Goal: Transaction & Acquisition: Subscribe to service/newsletter

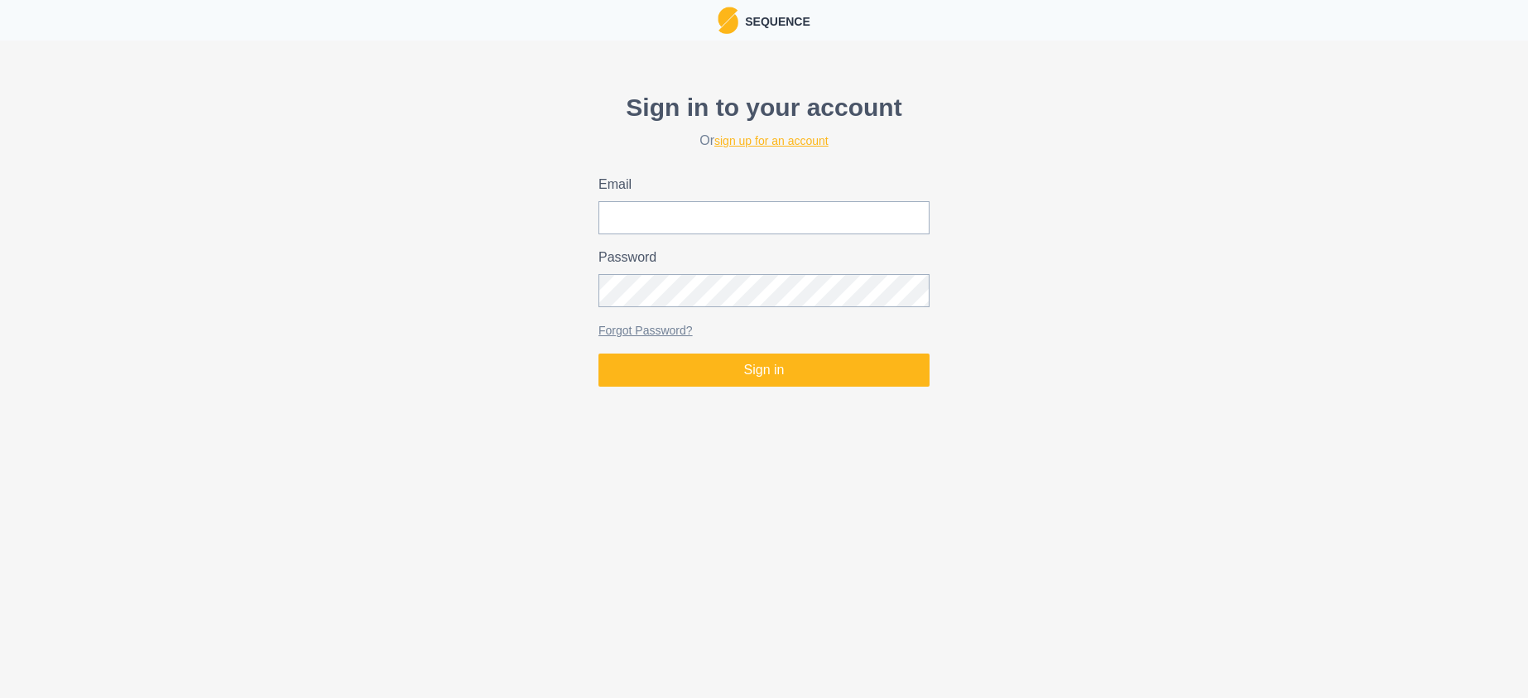
click at [771, 139] on link "sign up for an account" at bounding box center [771, 140] width 114 height 13
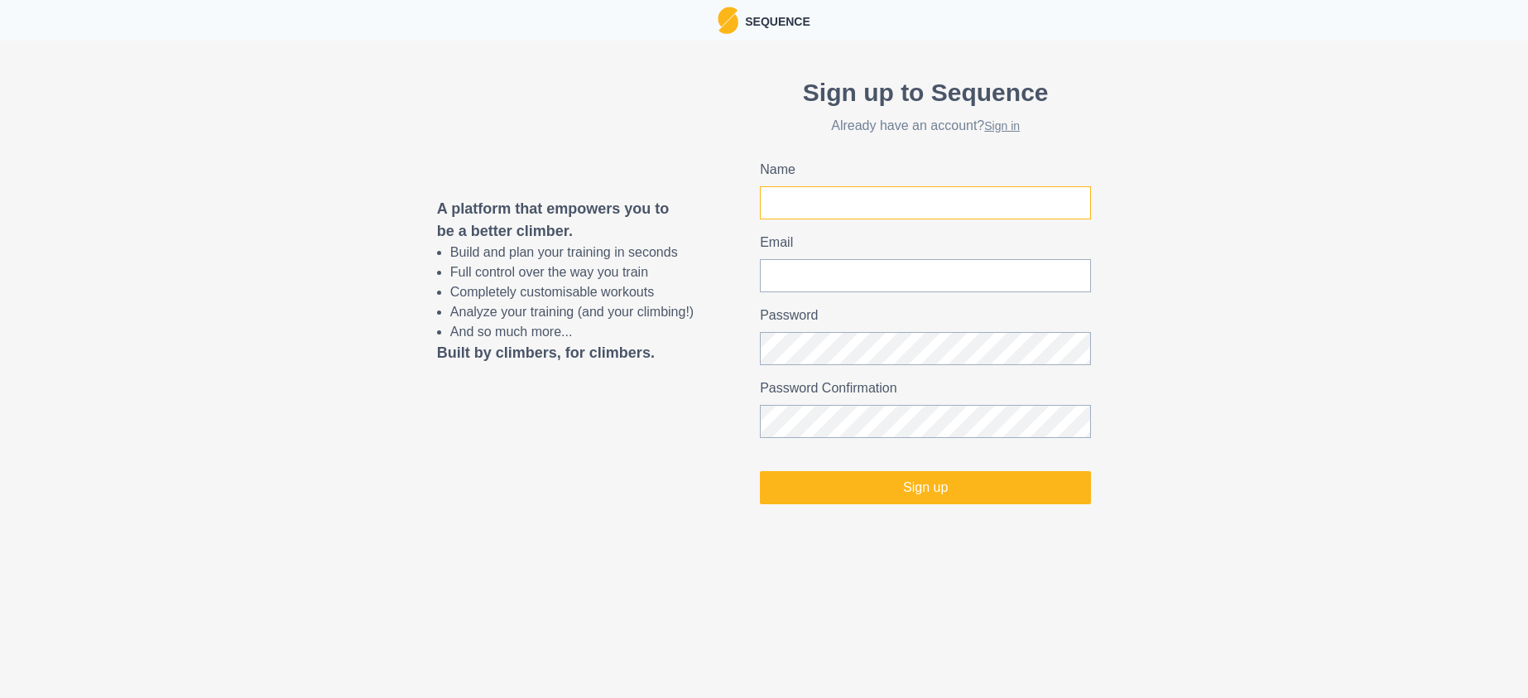
click at [768, 207] on input "Name" at bounding box center [925, 202] width 331 height 33
type input "[PERSON_NAME]"
click at [810, 281] on input "Email" at bounding box center [925, 275] width 331 height 33
type input "[PERSON_NAME][EMAIL_ADDRESS][DOMAIN_NAME]"
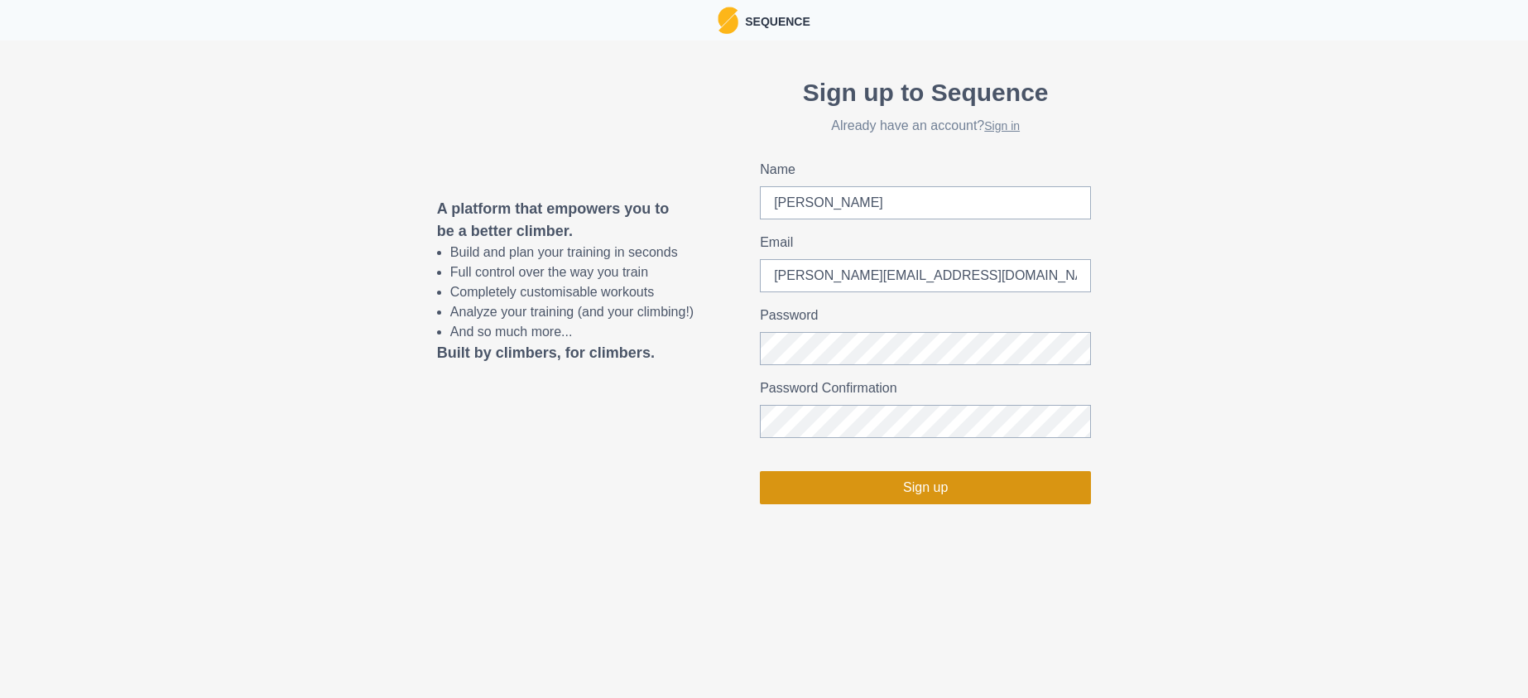
click at [897, 487] on button "Sign up" at bounding box center [925, 487] width 331 height 33
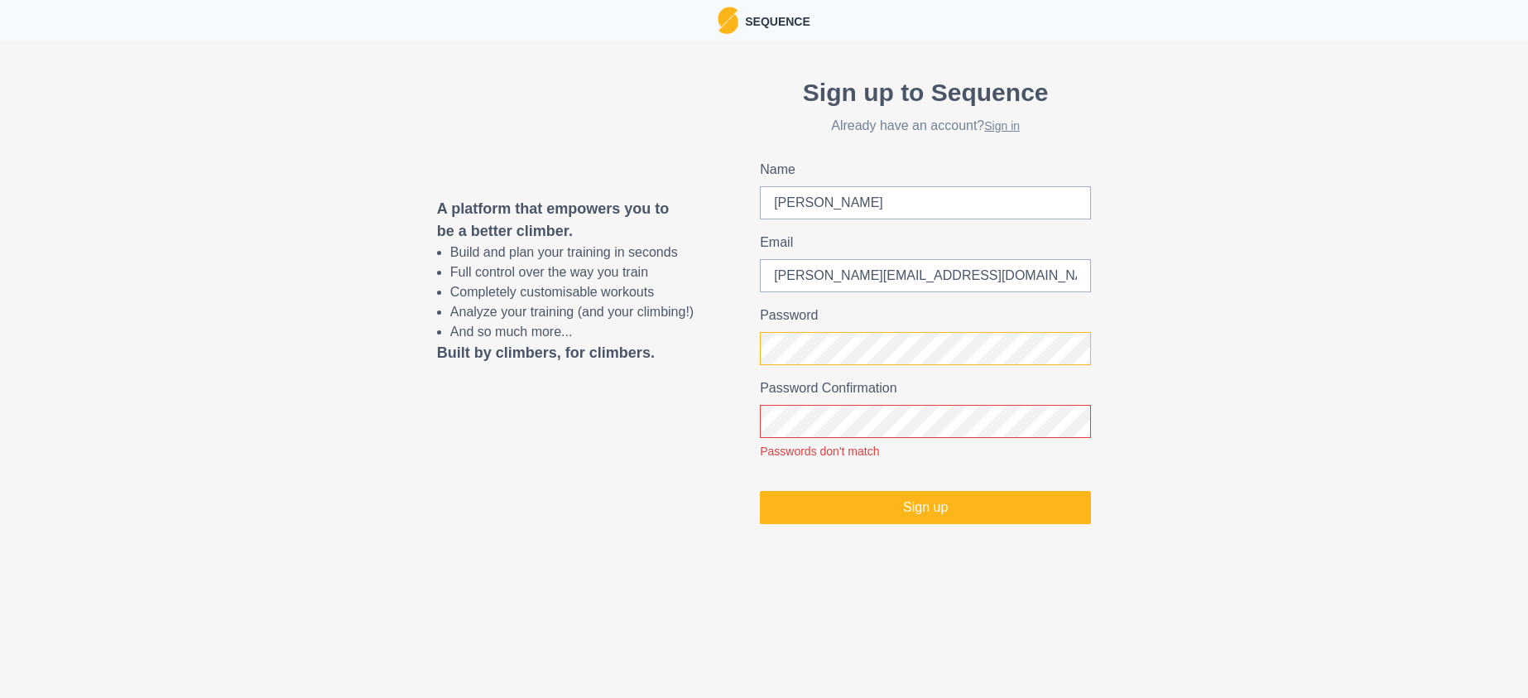
click at [733, 349] on div "A platform that empowers you to be a better climber. Build and plan your traini…" at bounding box center [764, 299] width 1528 height 517
click at [876, 507] on button "Sign up" at bounding box center [925, 507] width 331 height 33
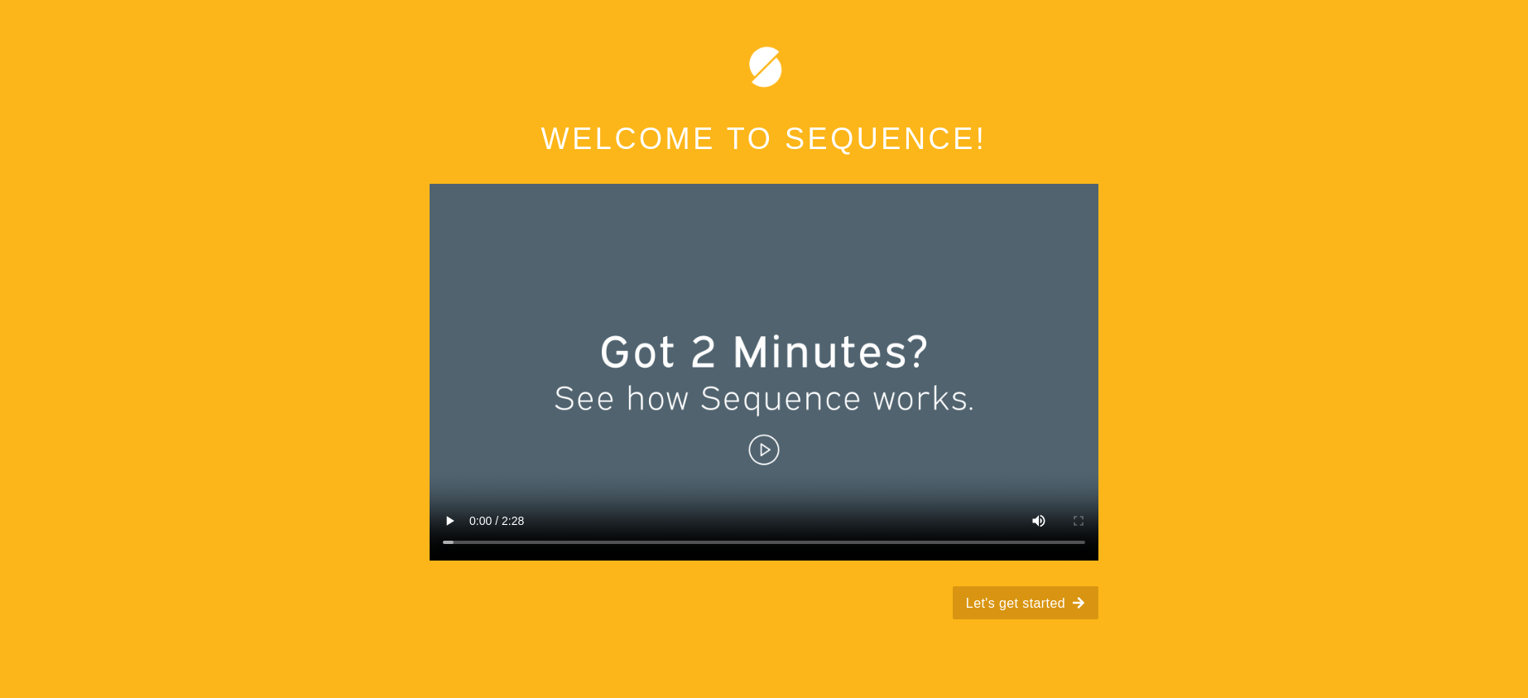
click at [1010, 619] on button "Let's get started" at bounding box center [1026, 602] width 146 height 33
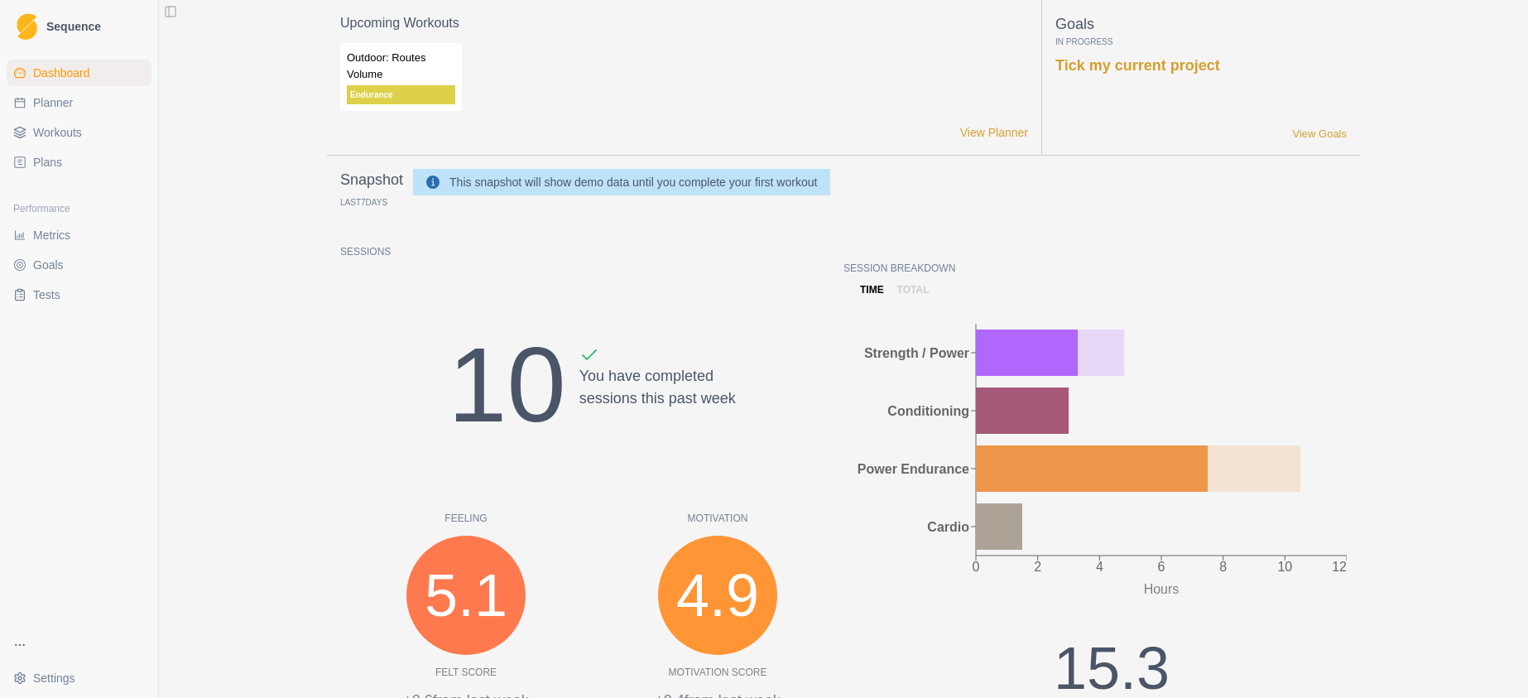
click at [60, 101] on span "Planner" at bounding box center [53, 102] width 40 height 17
select select "month"
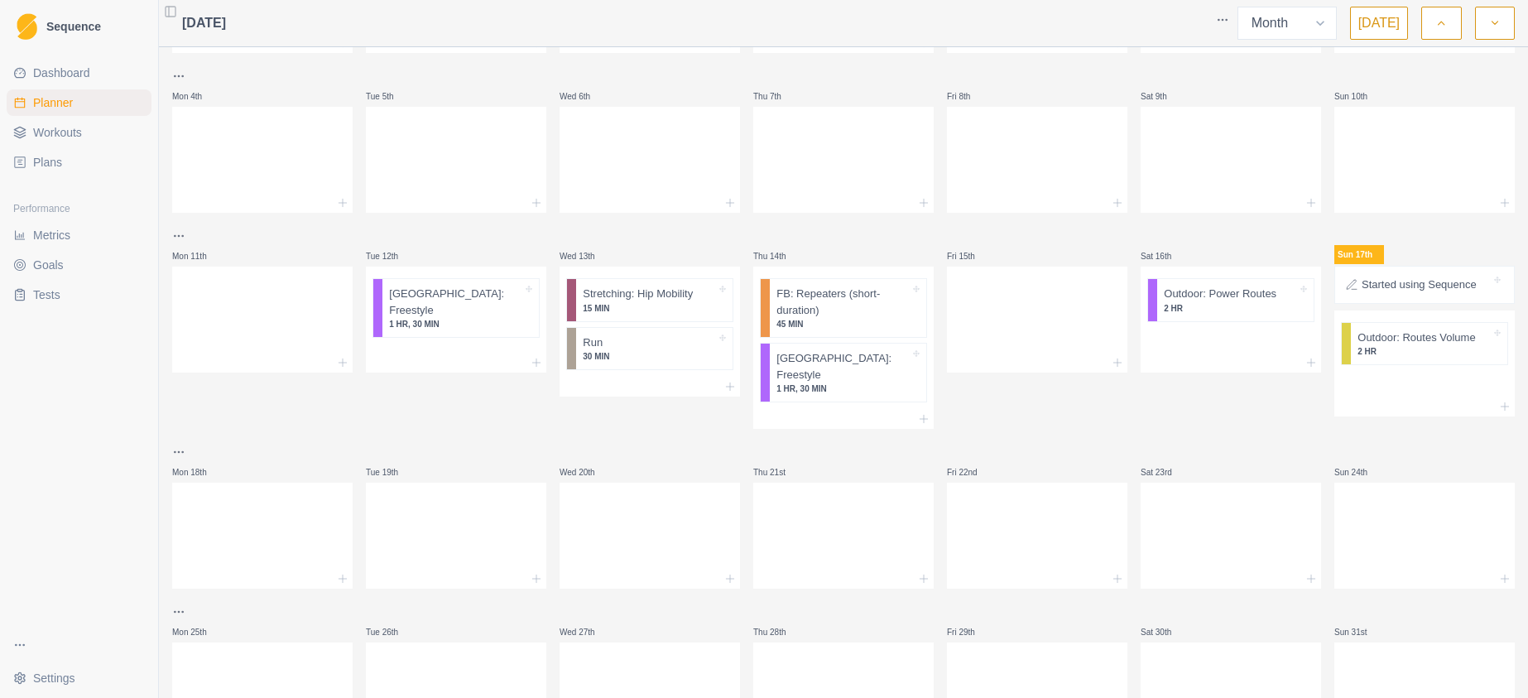
scroll to position [233, 0]
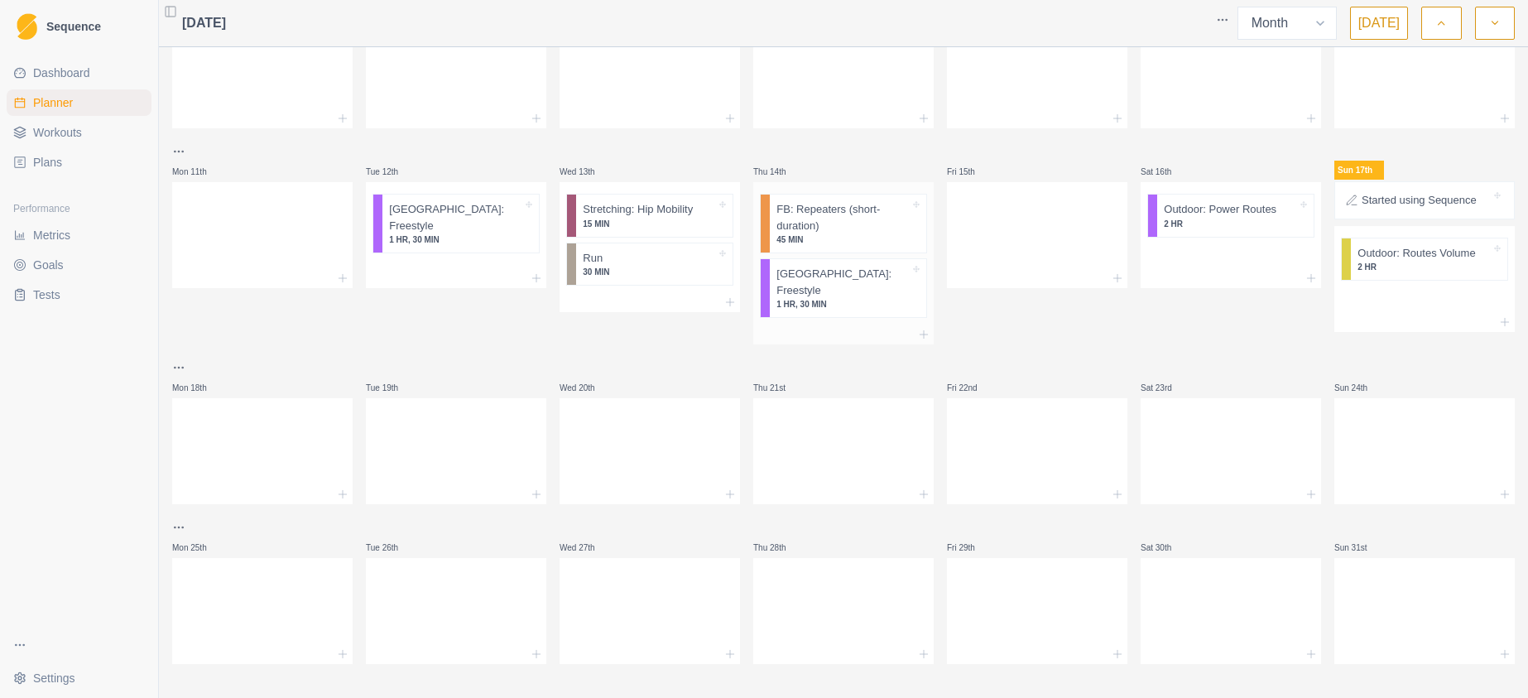
click at [811, 298] on p "1 HR, 30 MIN" at bounding box center [842, 304] width 133 height 12
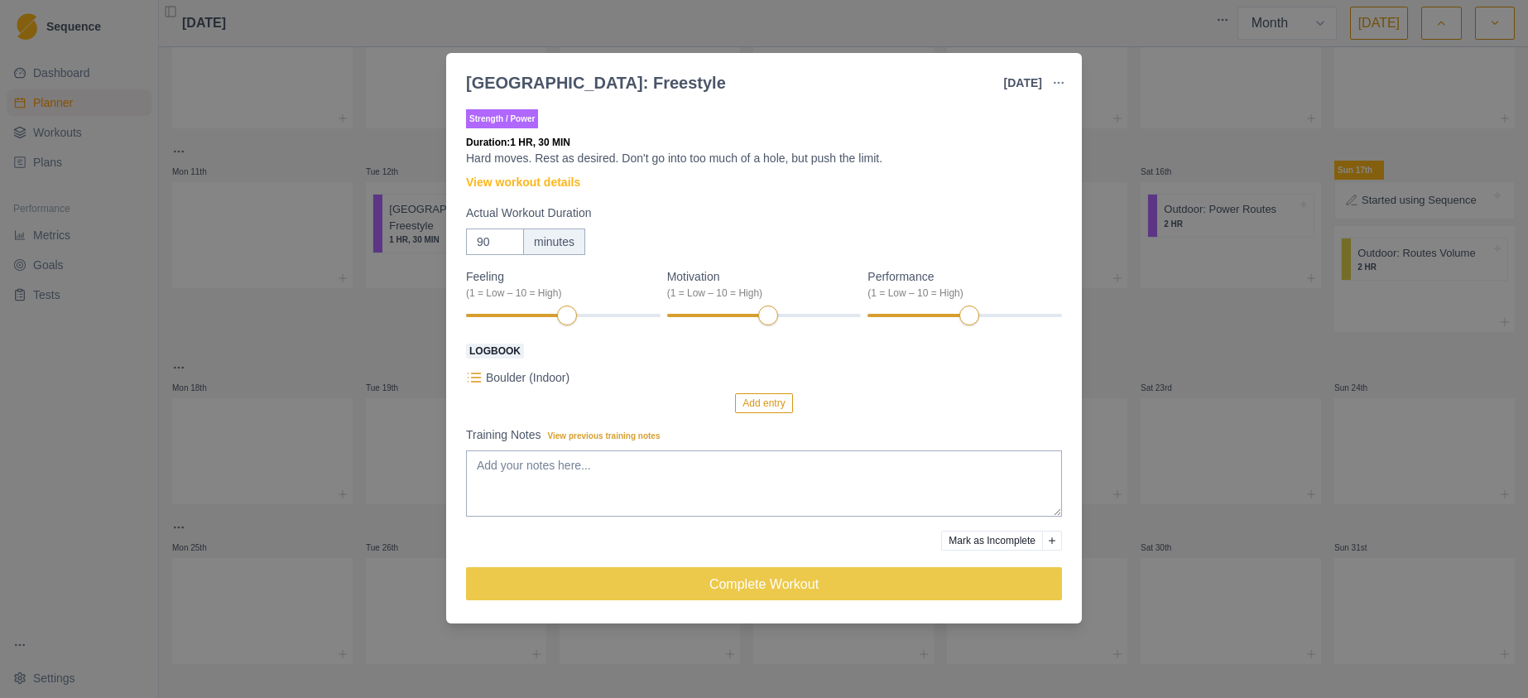
click at [1118, 152] on div "[GEOGRAPHIC_DATA]: Freestyle [DATE] Link To Goal View Workout Metrics Edit Orig…" at bounding box center [764, 349] width 1528 height 698
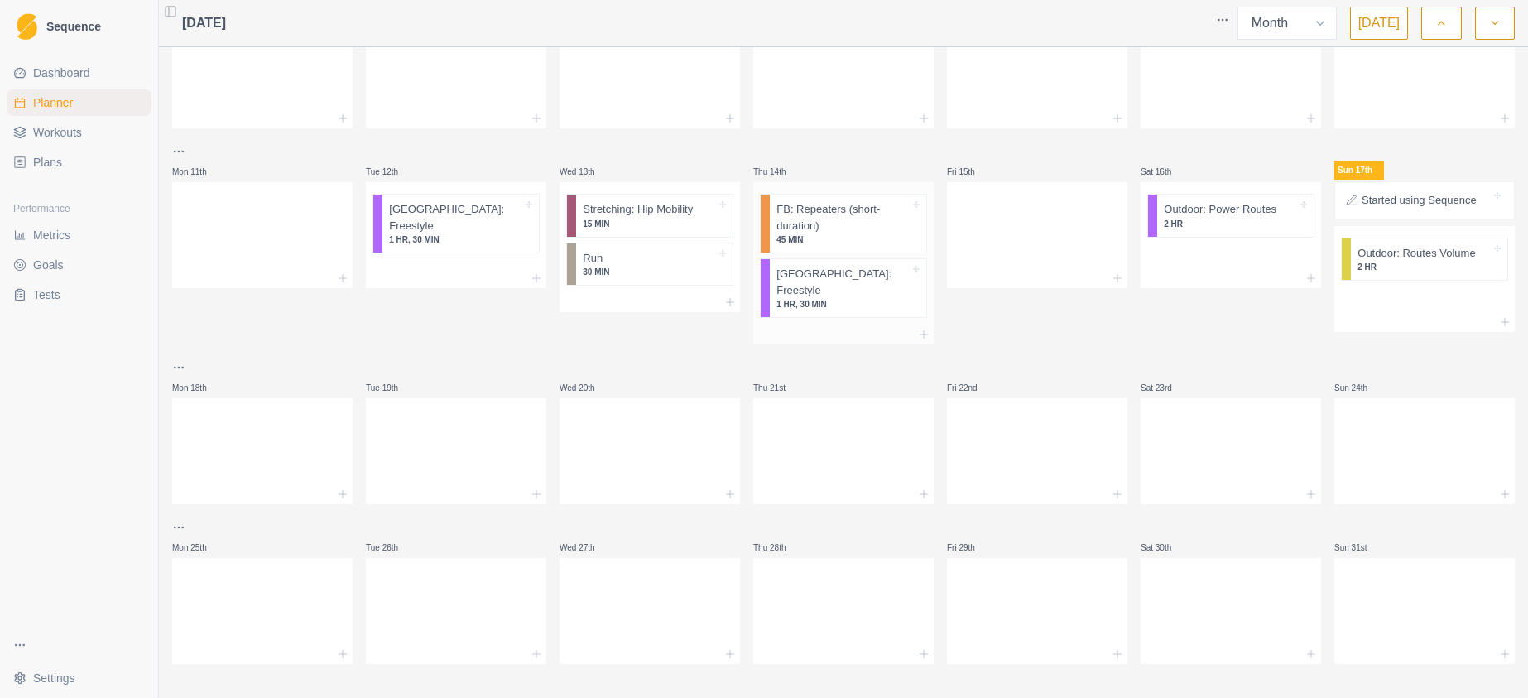
click at [815, 226] on p "FB: Repeaters (short-duration)" at bounding box center [842, 217] width 133 height 32
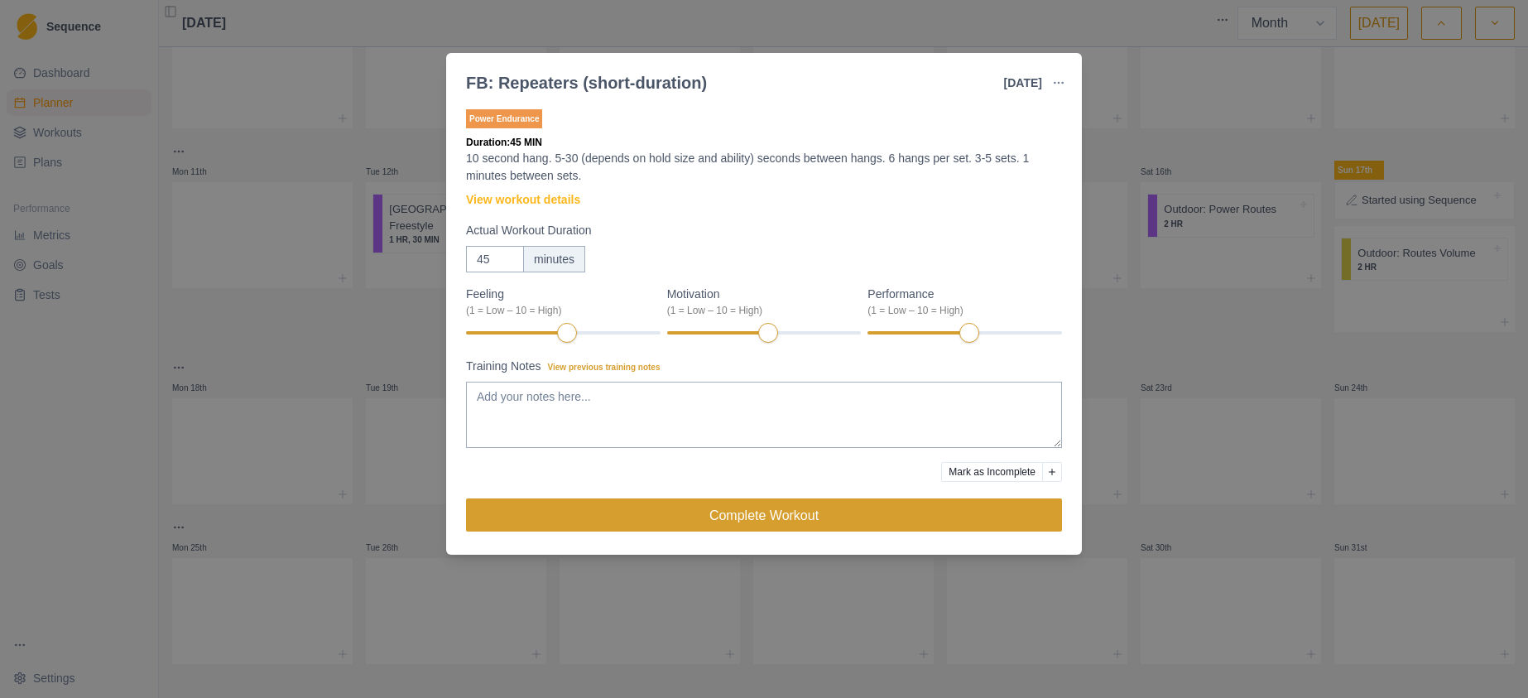
click at [784, 510] on button "Complete Workout" at bounding box center [764, 514] width 596 height 33
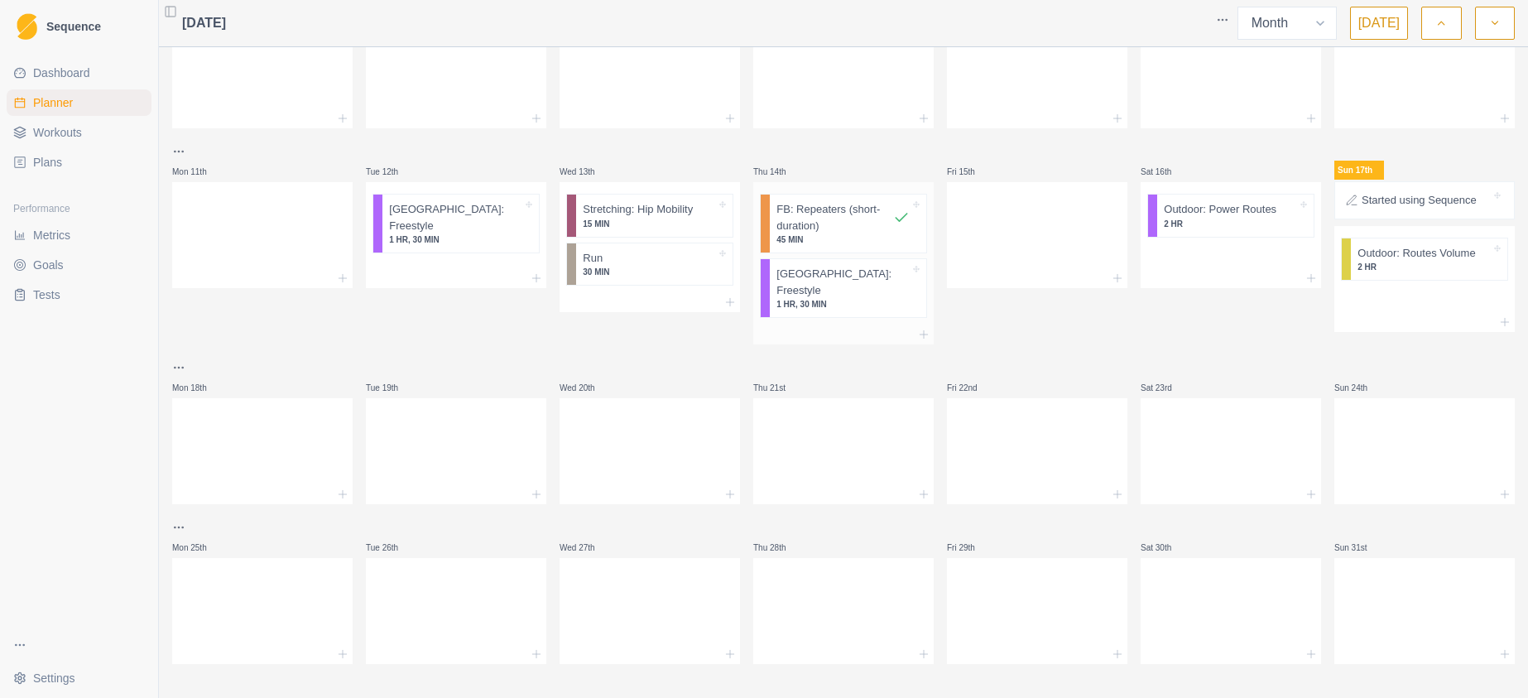
click at [911, 209] on div "FB: Repeaters (short-duration) 45 MIN" at bounding box center [848, 224] width 156 height 58
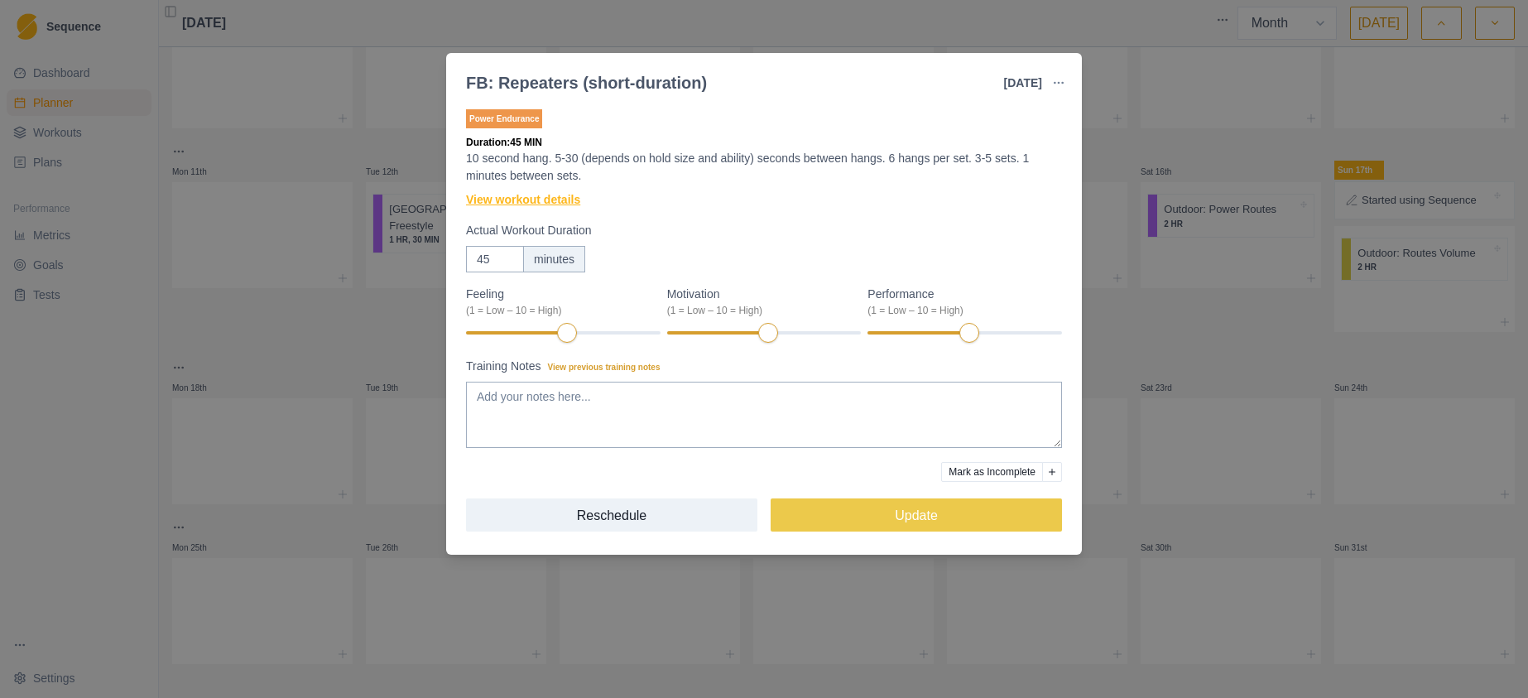
click at [550, 200] on link "View workout details" at bounding box center [523, 199] width 114 height 17
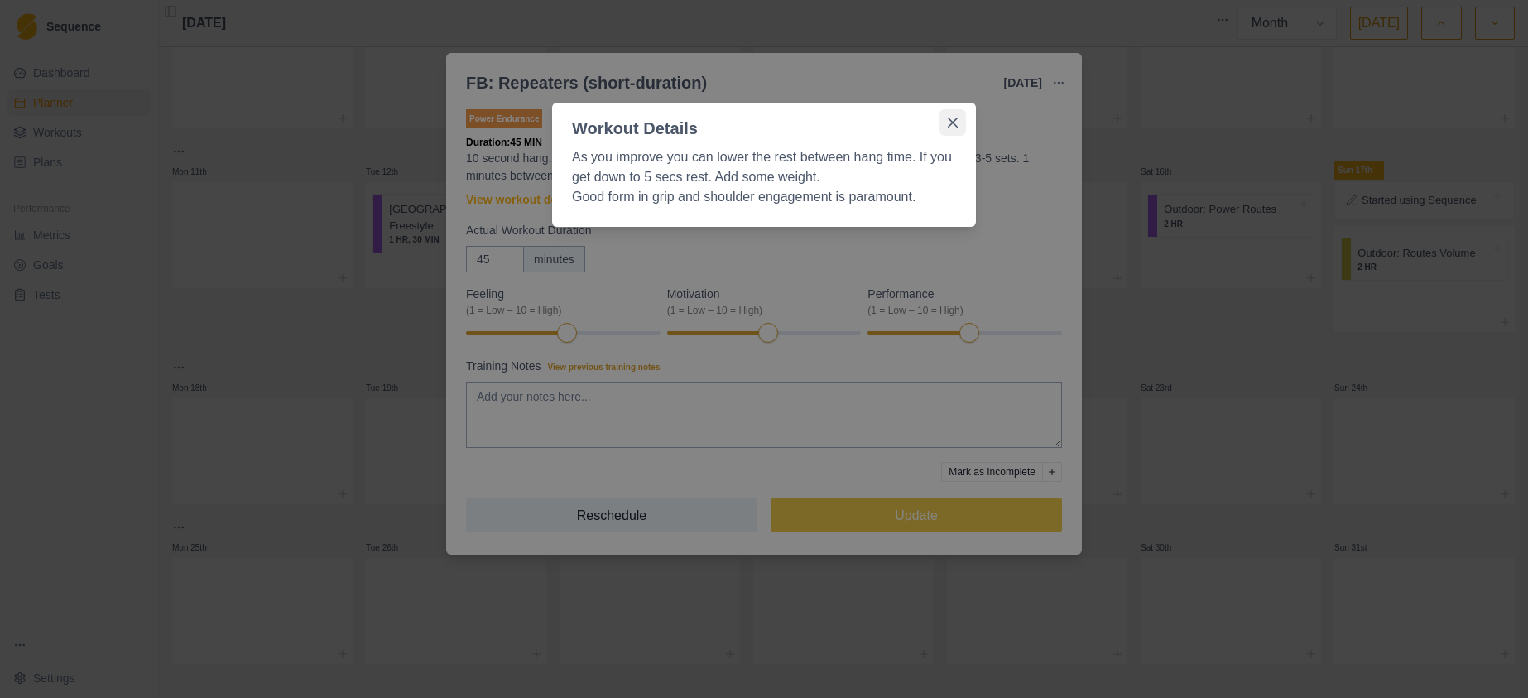
click at [953, 123] on icon "Close" at bounding box center [953, 123] width 10 height 10
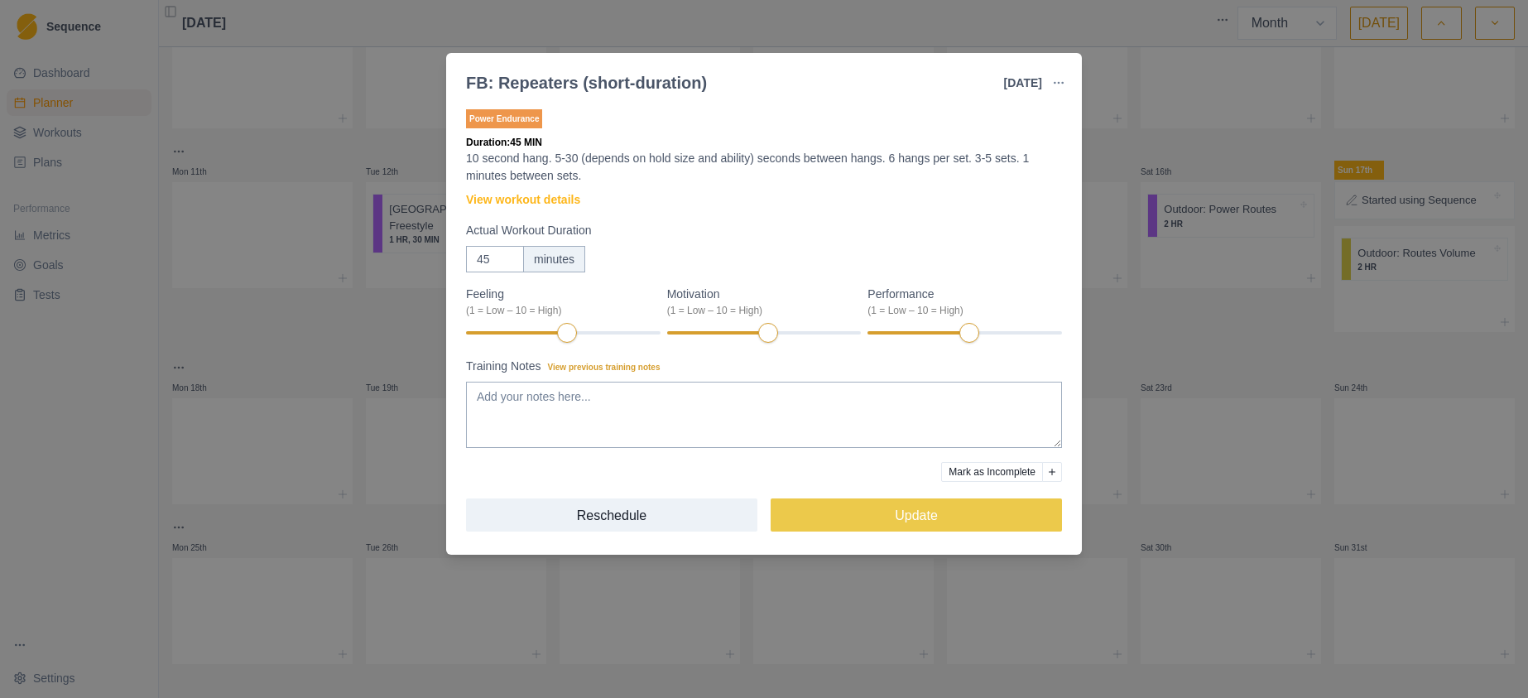
click at [865, 18] on div "FB: Repeaters (short-duration) [DATE] Link To Goal View Workout Metrics Edit Or…" at bounding box center [764, 349] width 1528 height 698
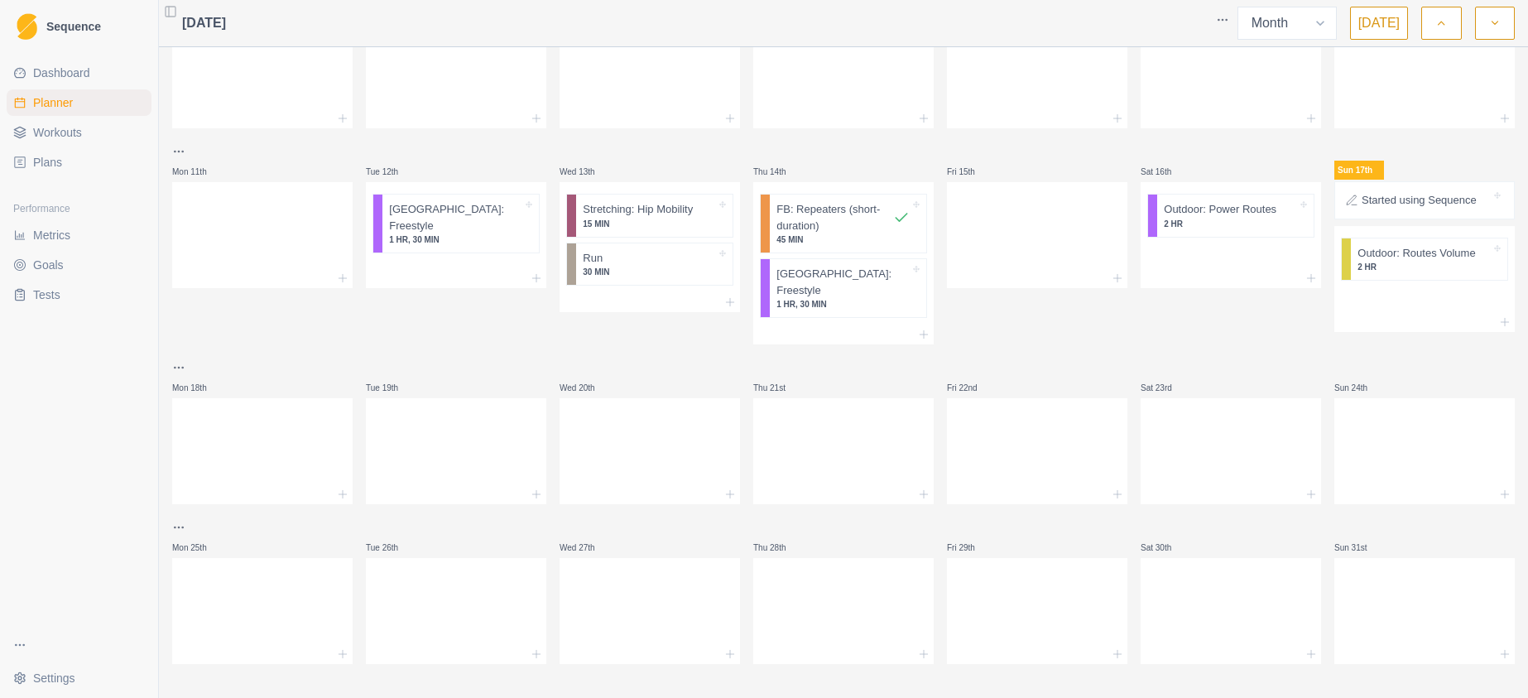
click at [57, 161] on span "Plans" at bounding box center [47, 162] width 29 height 17
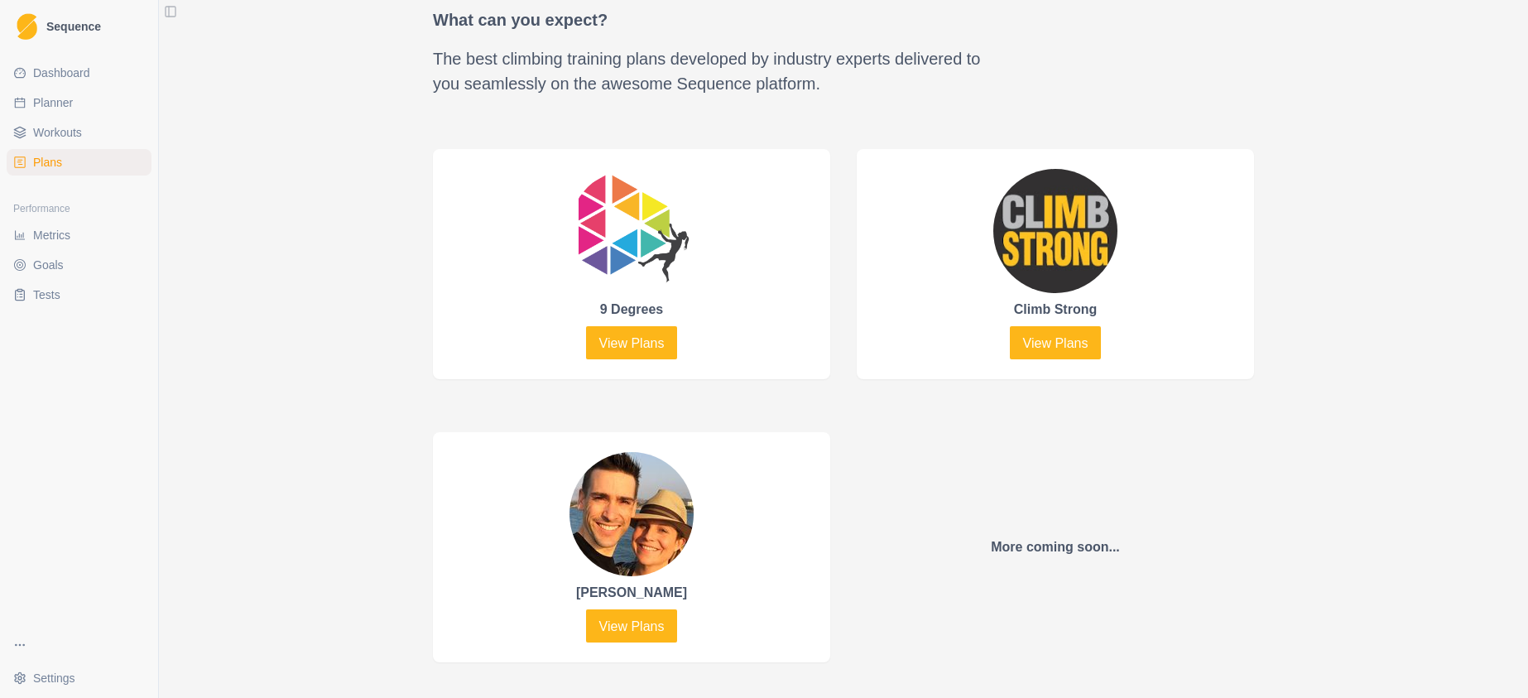
scroll to position [728, 0]
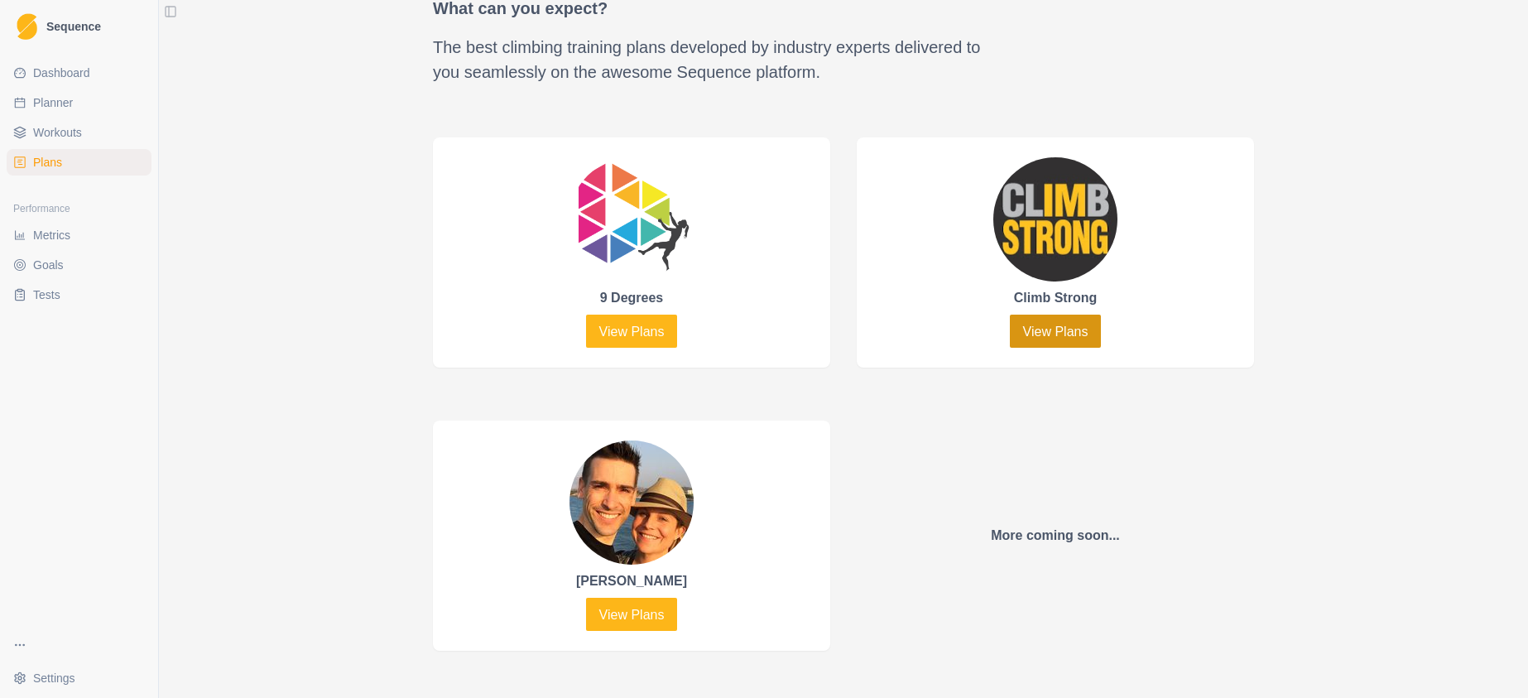
click at [1045, 325] on link "View Plans" at bounding box center [1056, 331] width 92 height 33
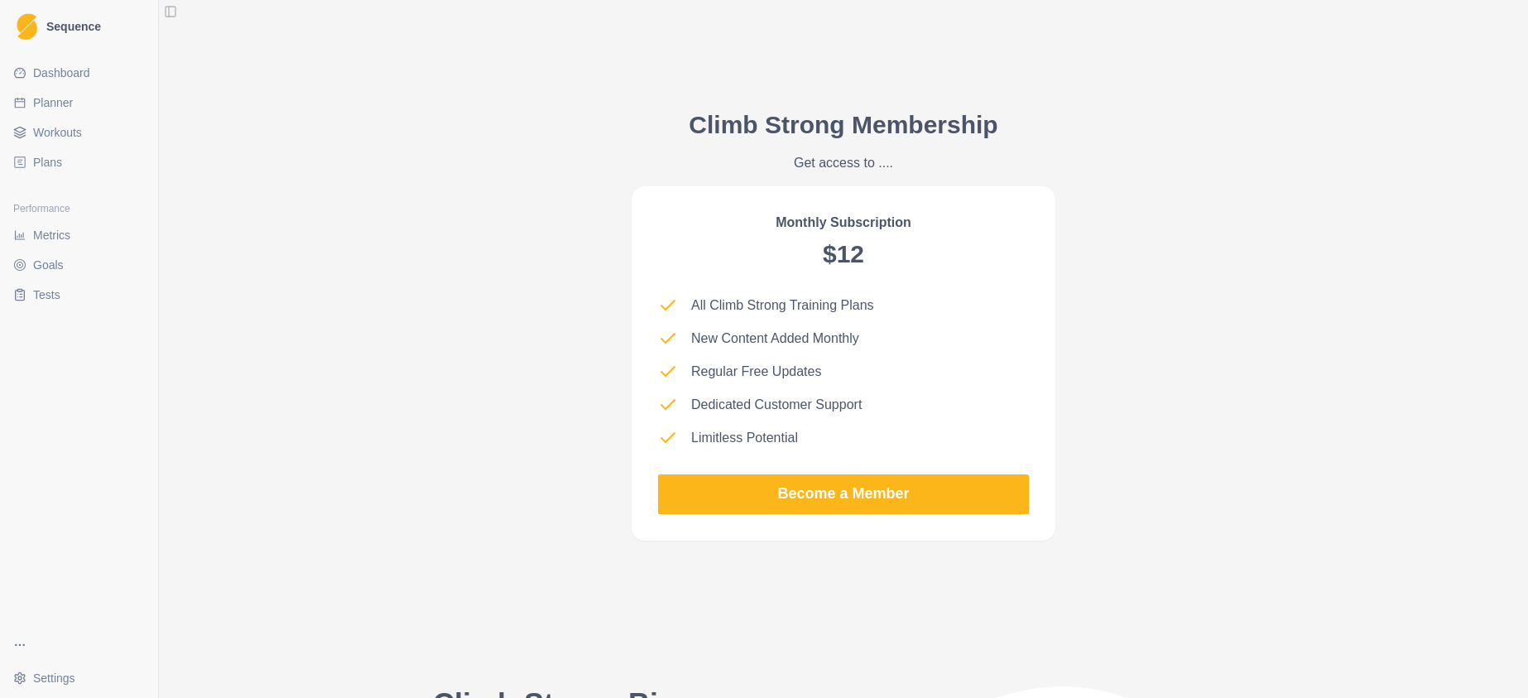
scroll to position [1402, 0]
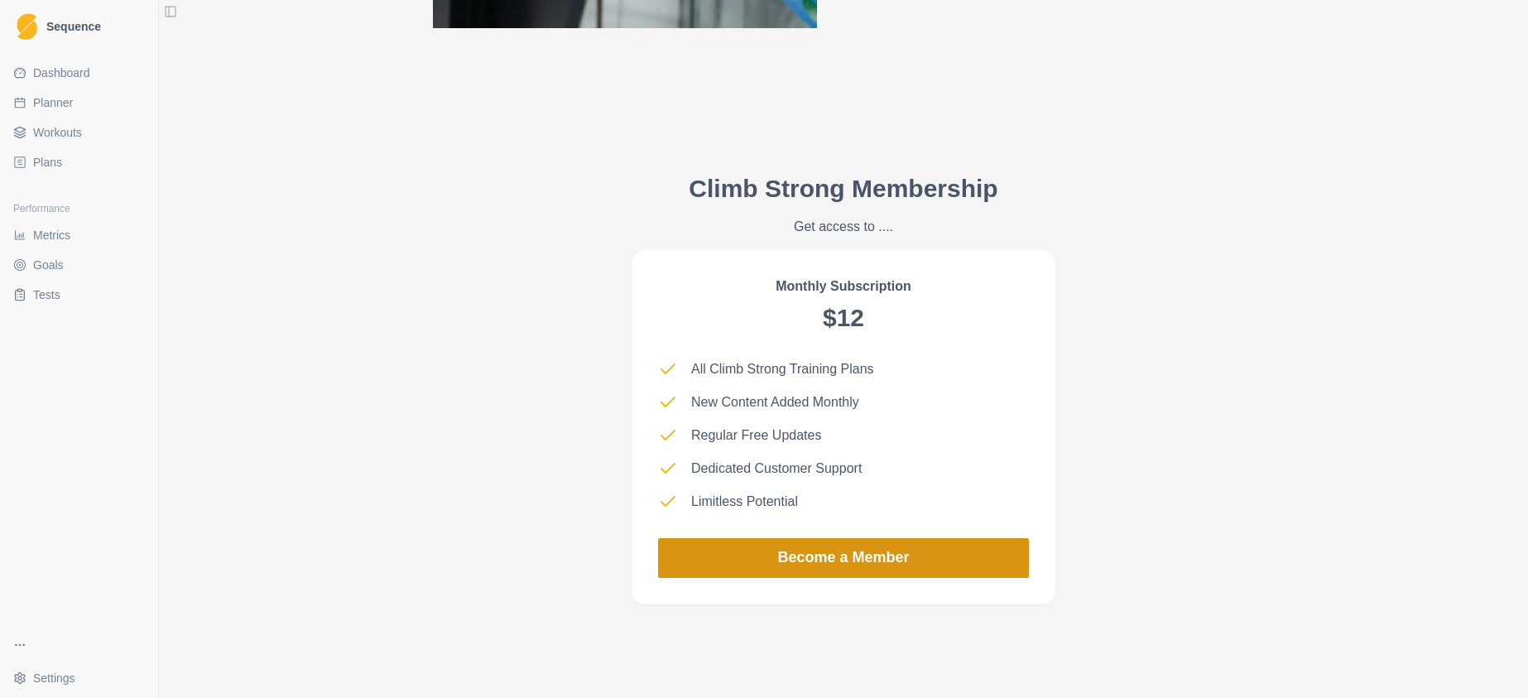
click at [759, 560] on link "Become a Member" at bounding box center [843, 558] width 371 height 40
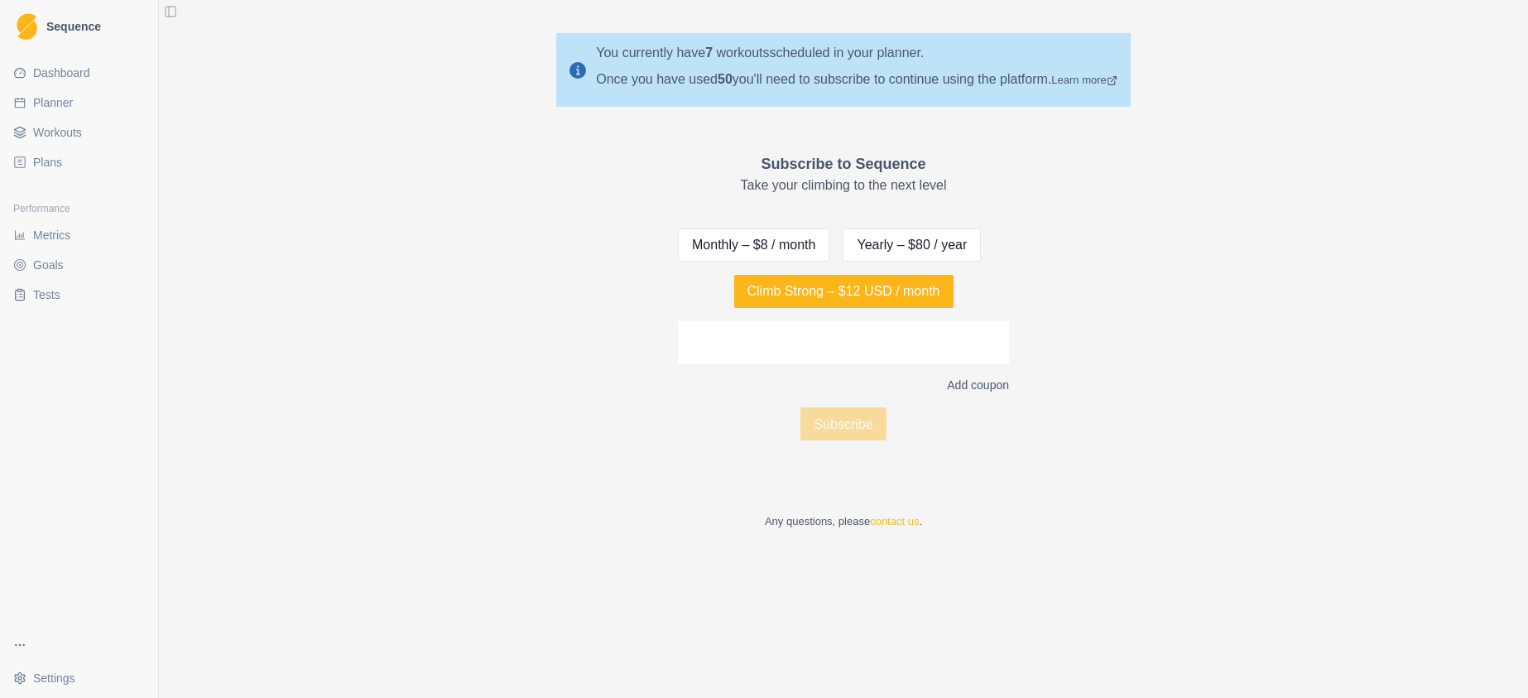
click at [34, 165] on span "Plans" at bounding box center [47, 162] width 29 height 17
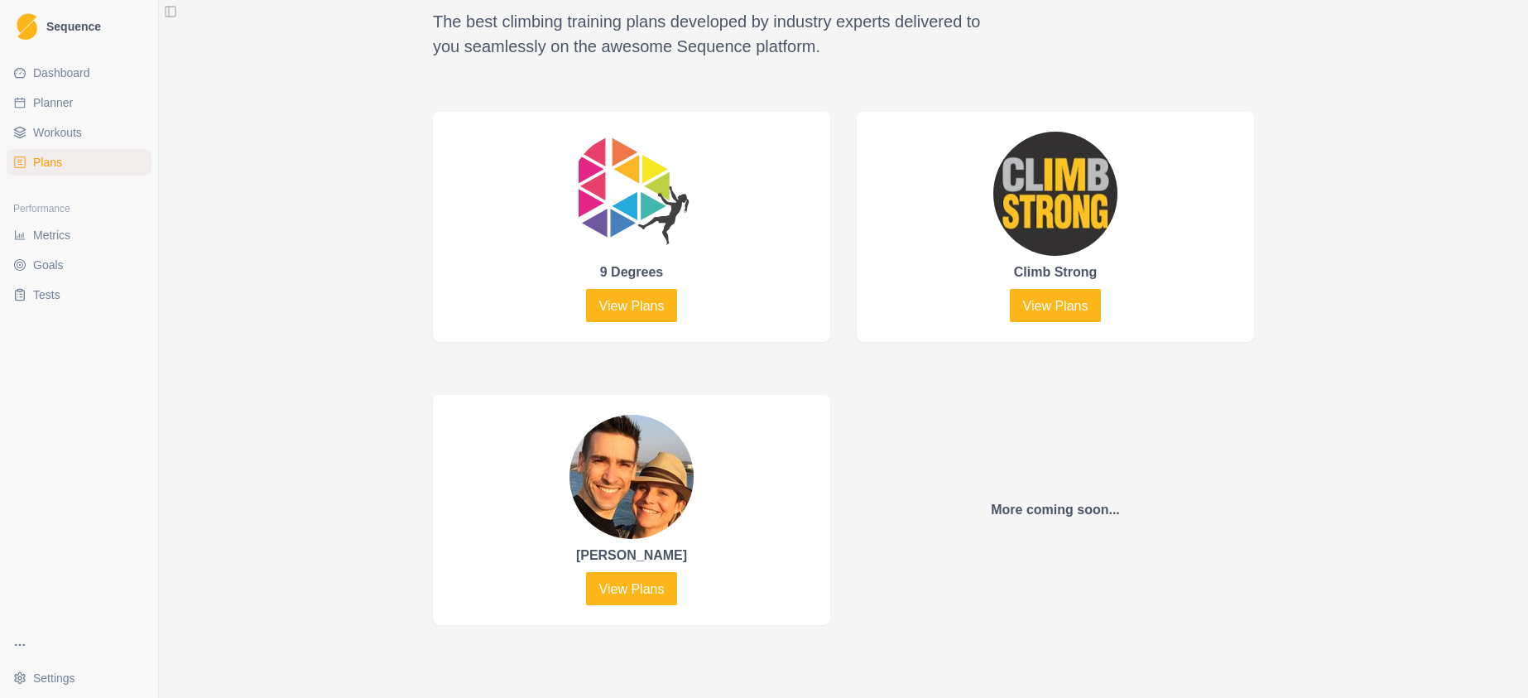
scroll to position [757, 0]
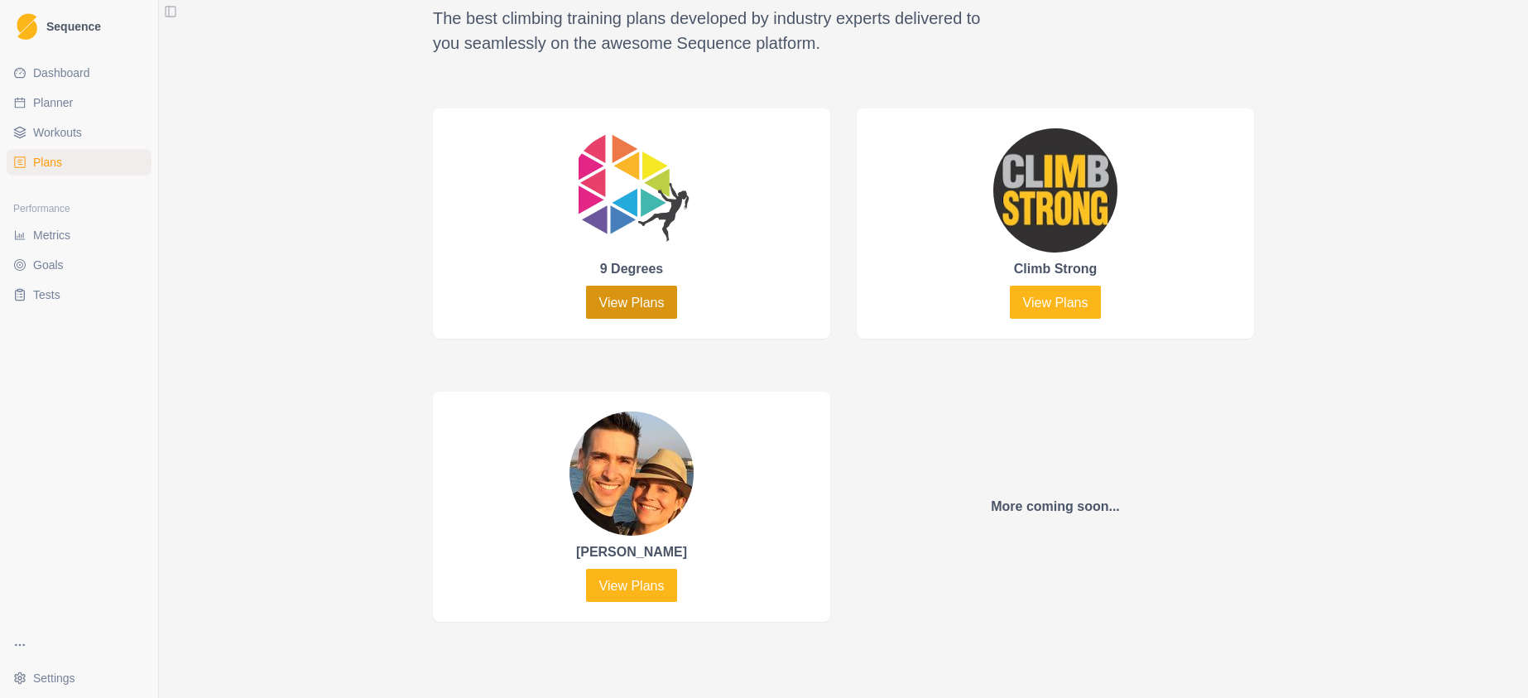
click at [621, 300] on link "View Plans" at bounding box center [632, 302] width 92 height 33
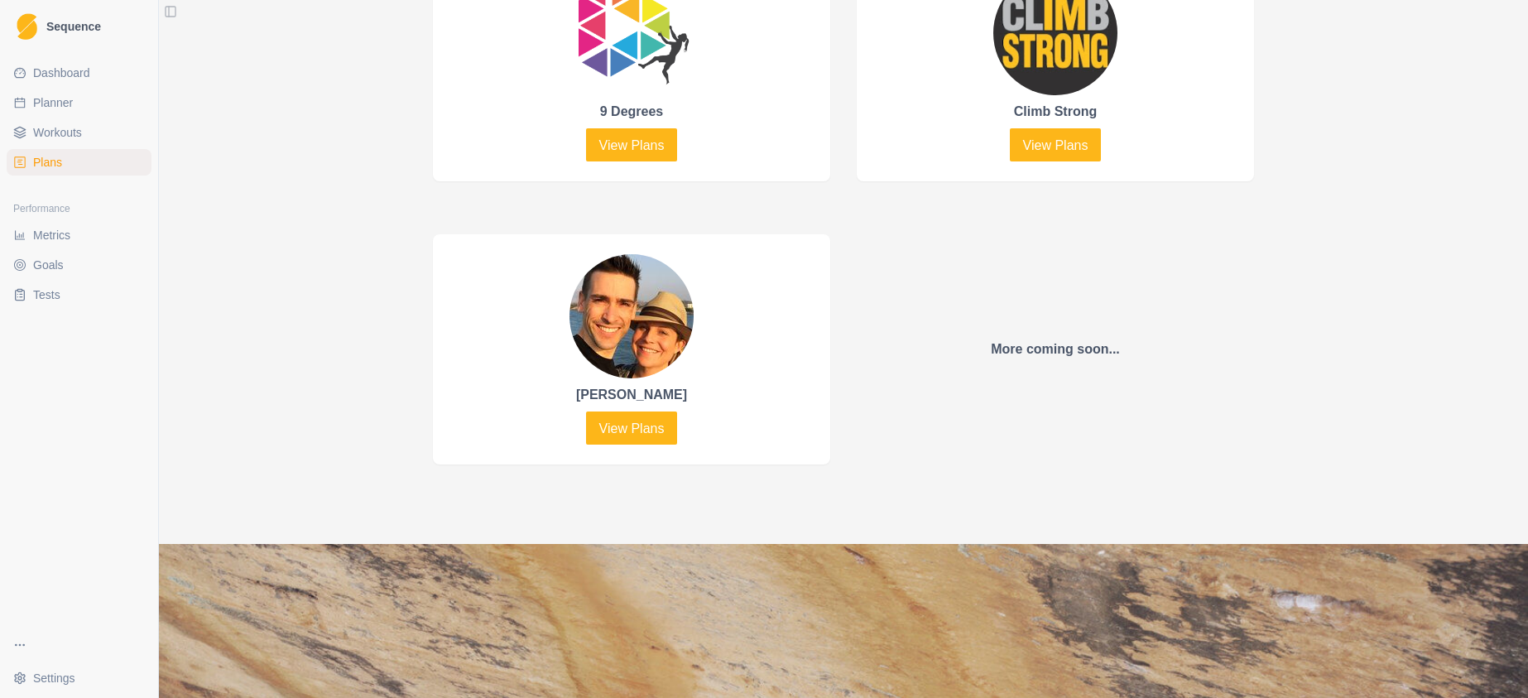
scroll to position [920, 0]
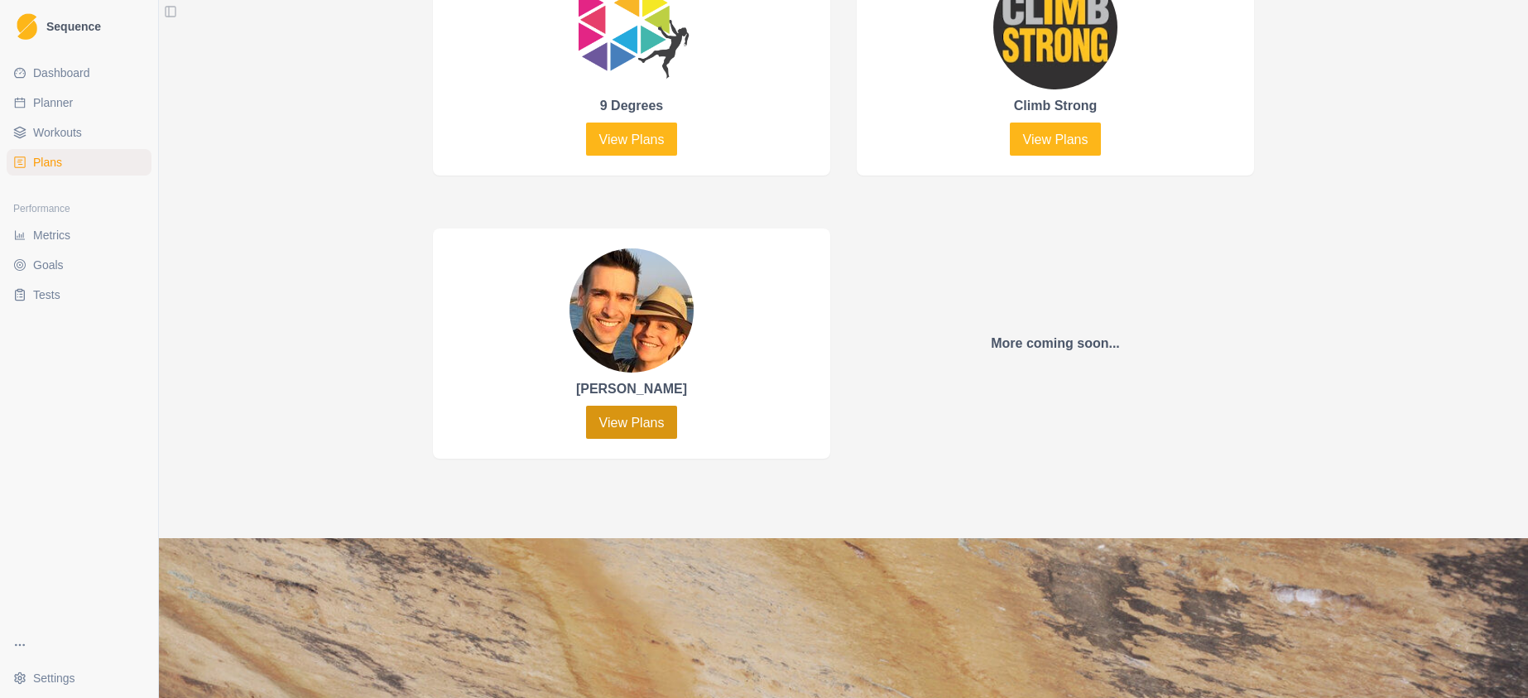
click at [618, 425] on link "View Plans" at bounding box center [632, 422] width 92 height 33
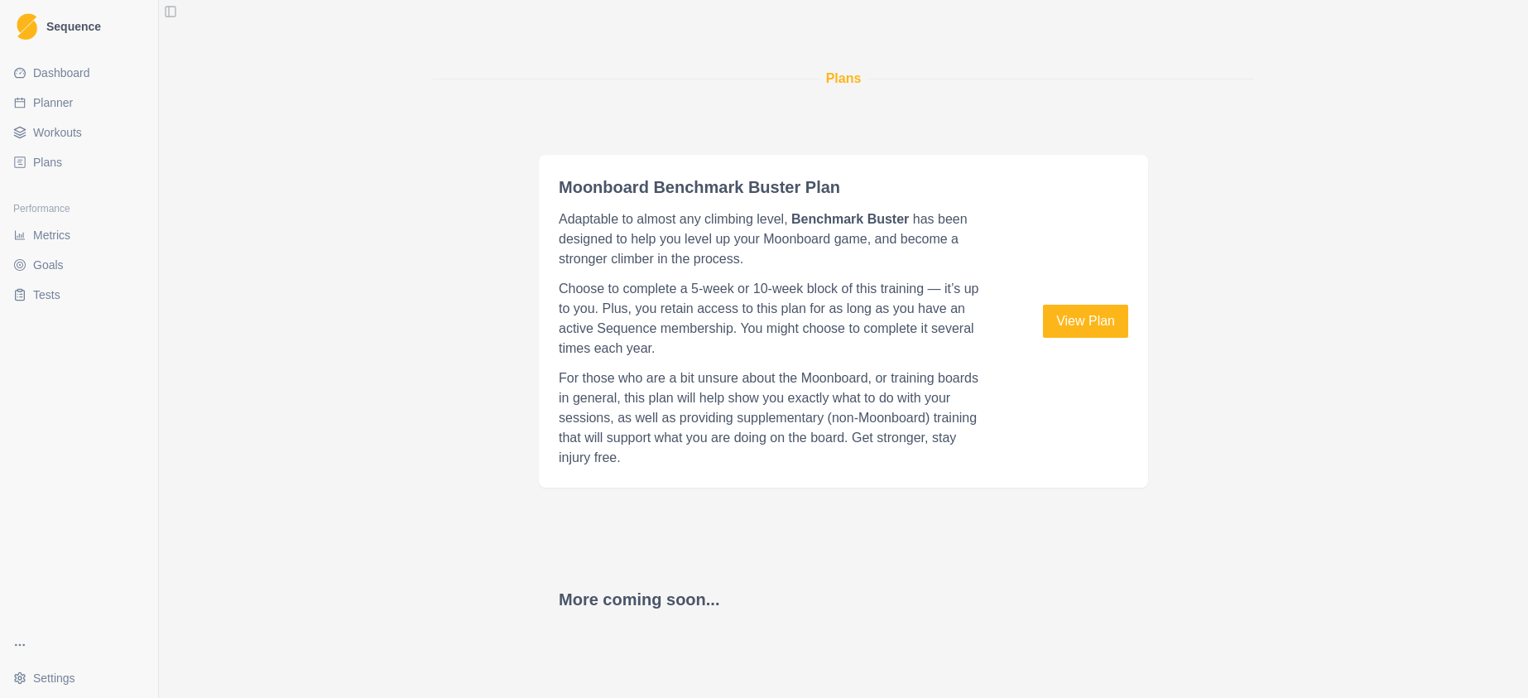
scroll to position [980, 0]
click at [1079, 318] on link "View Plan" at bounding box center [1085, 318] width 85 height 33
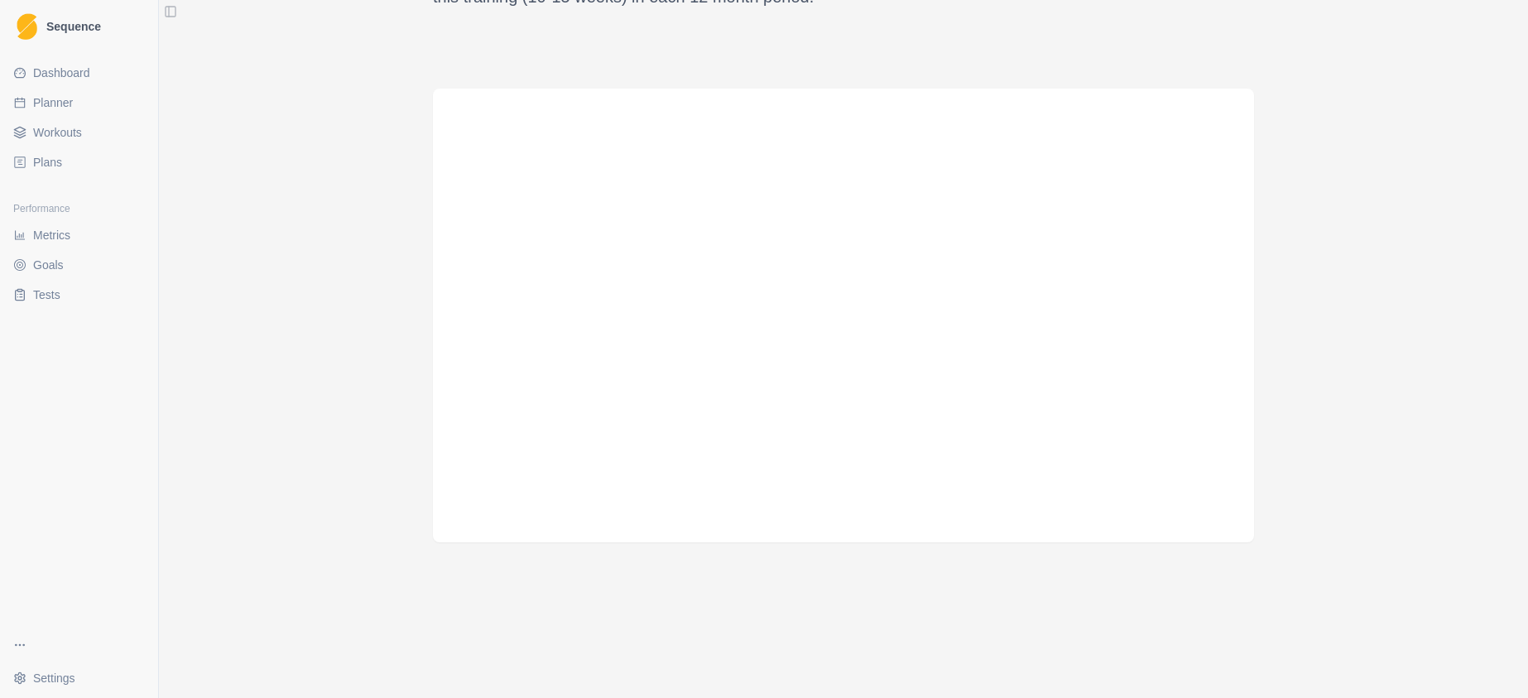
scroll to position [832, 0]
click at [55, 163] on span "Plans" at bounding box center [47, 162] width 29 height 17
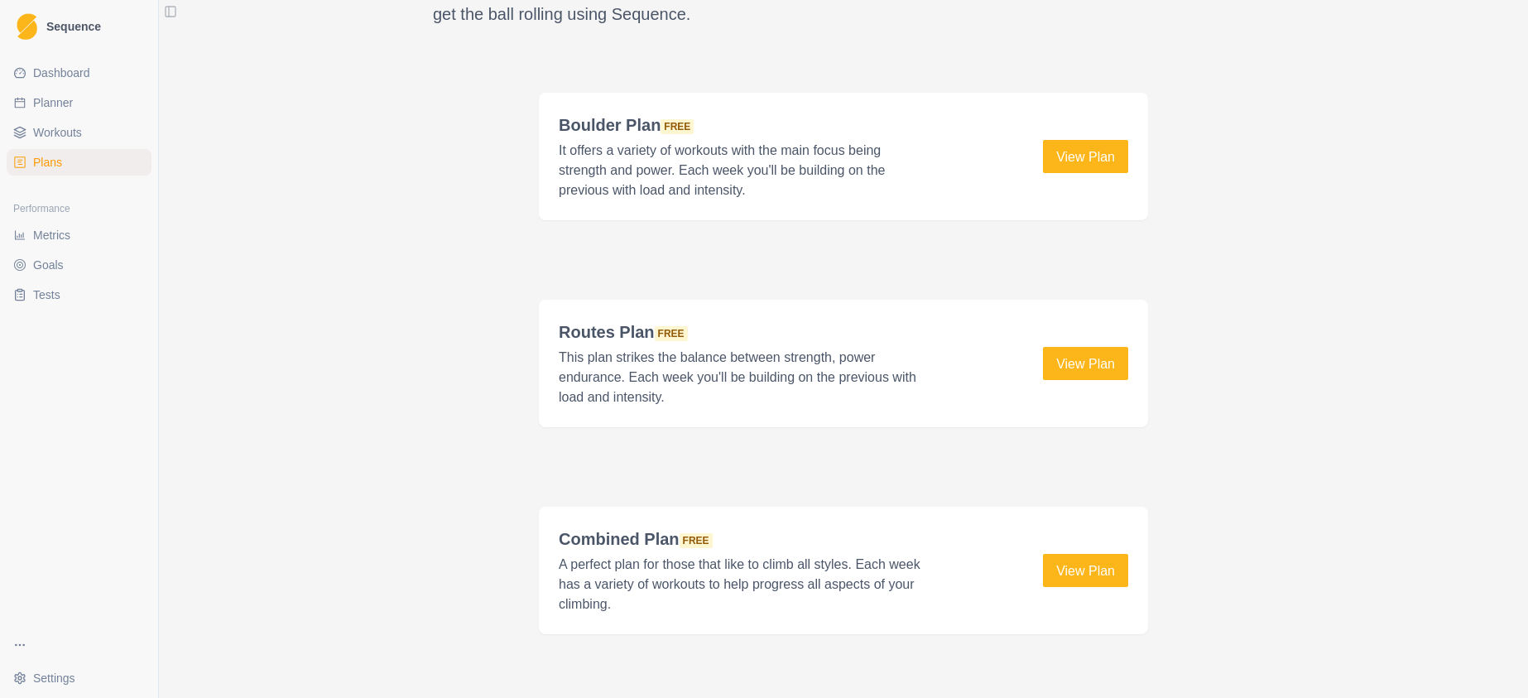
scroll to position [2223, 0]
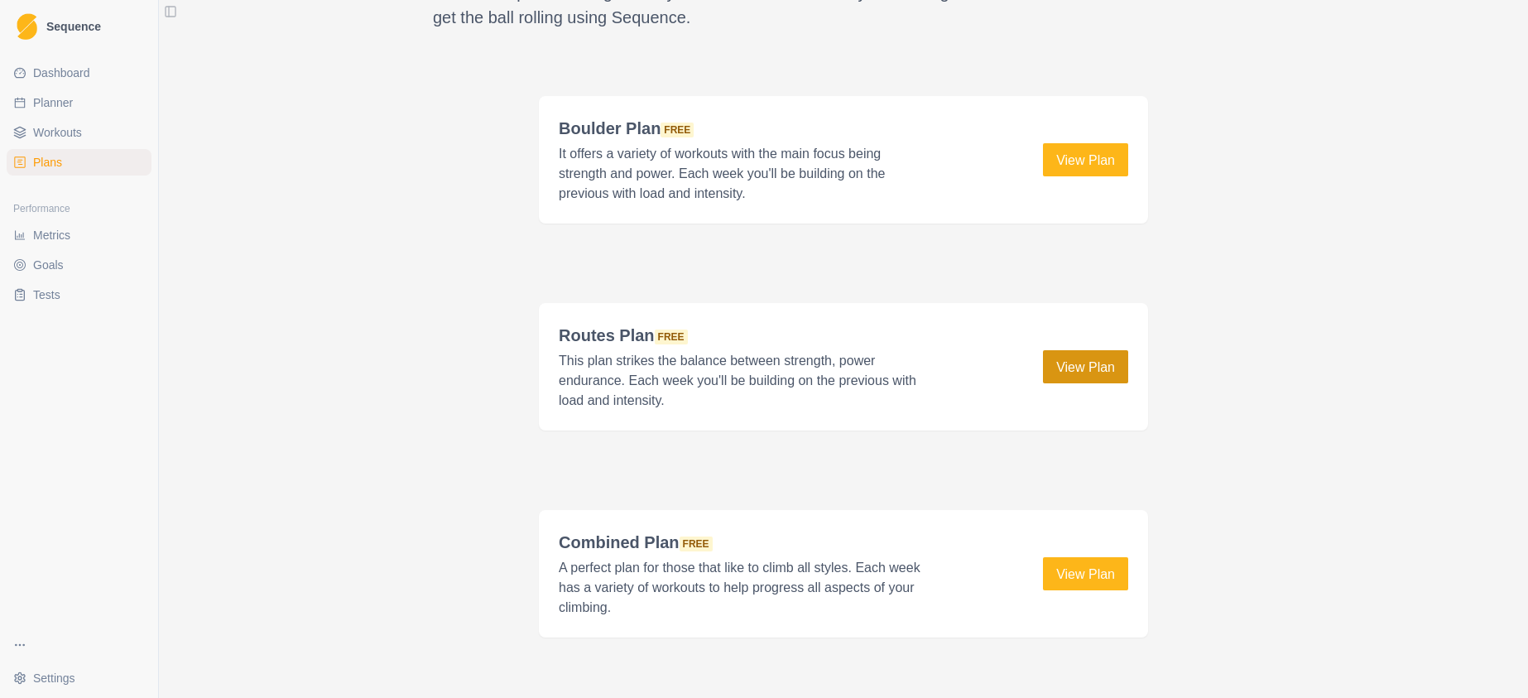
click at [1065, 367] on link "View Plan" at bounding box center [1085, 366] width 85 height 33
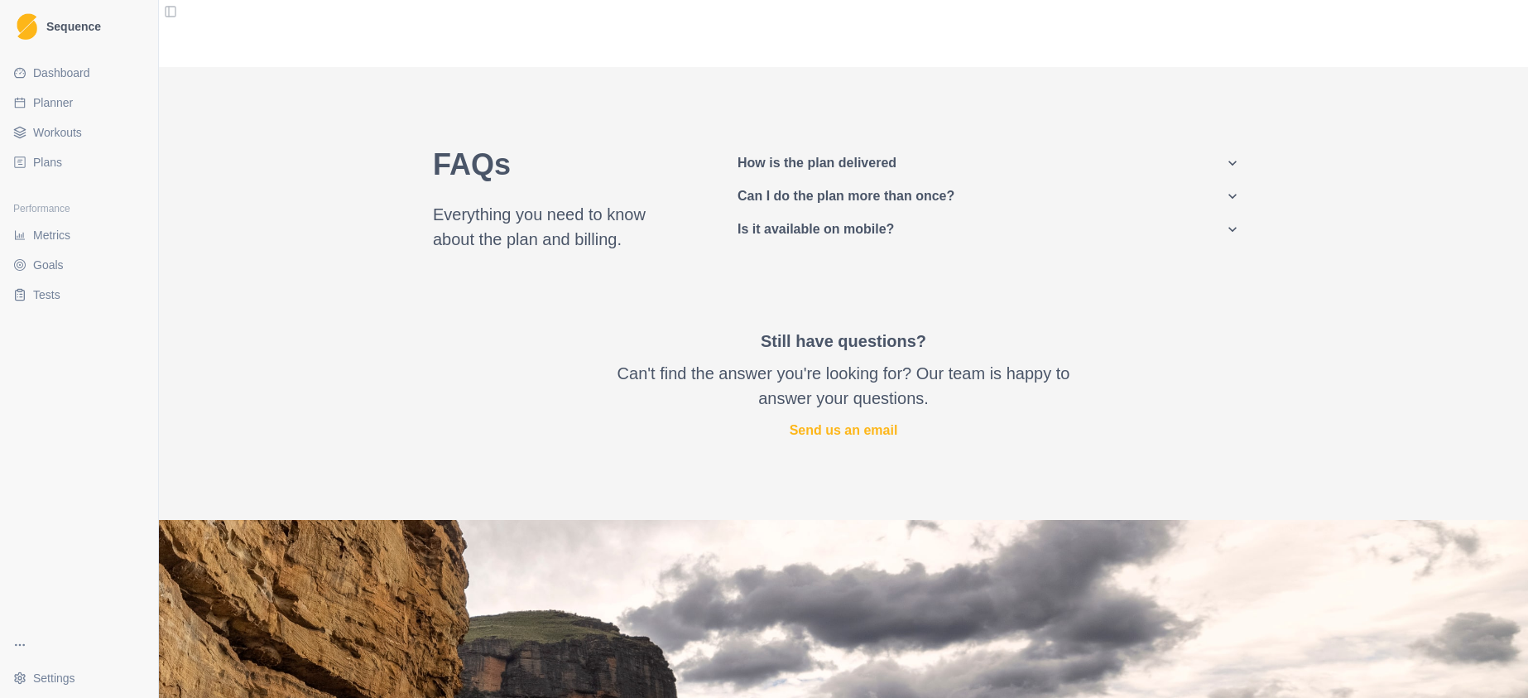
scroll to position [1304, 0]
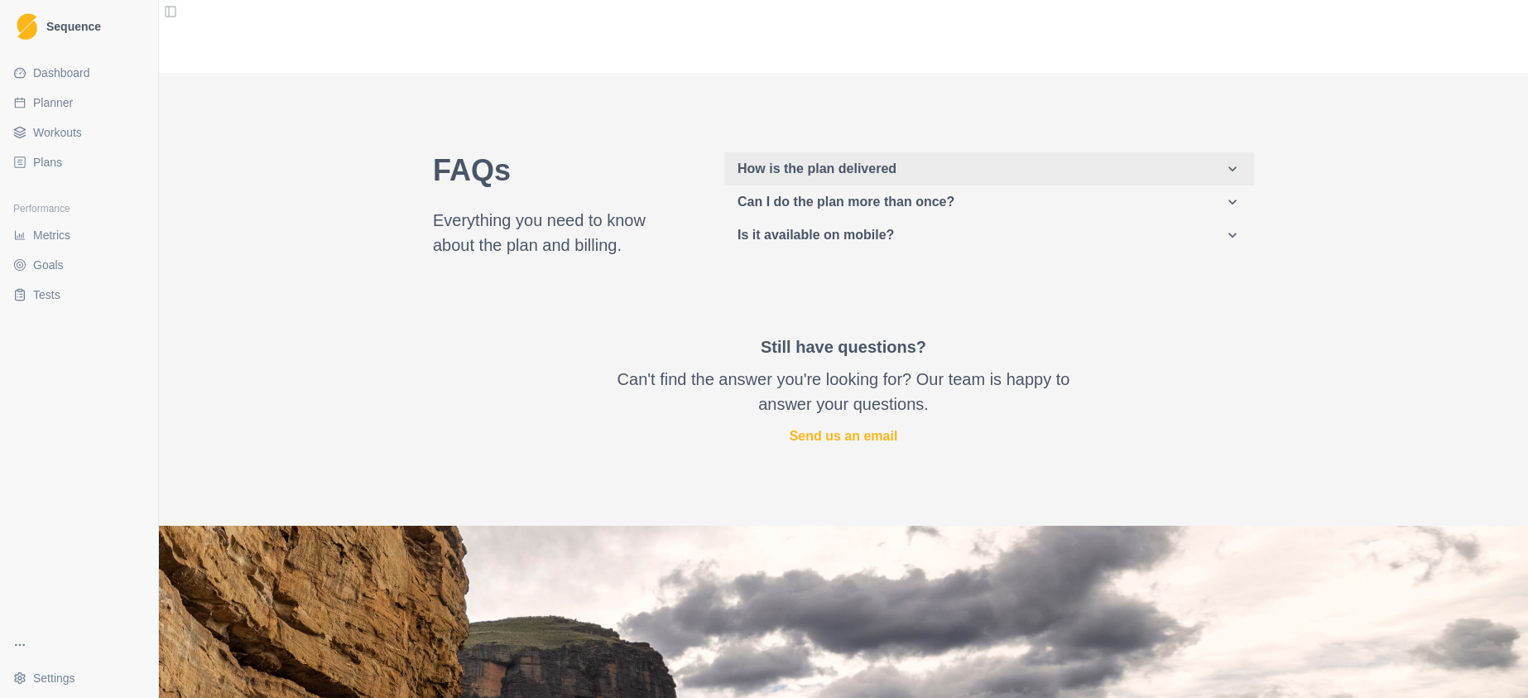
click at [1231, 166] on icon "button" at bounding box center [1232, 169] width 17 height 17
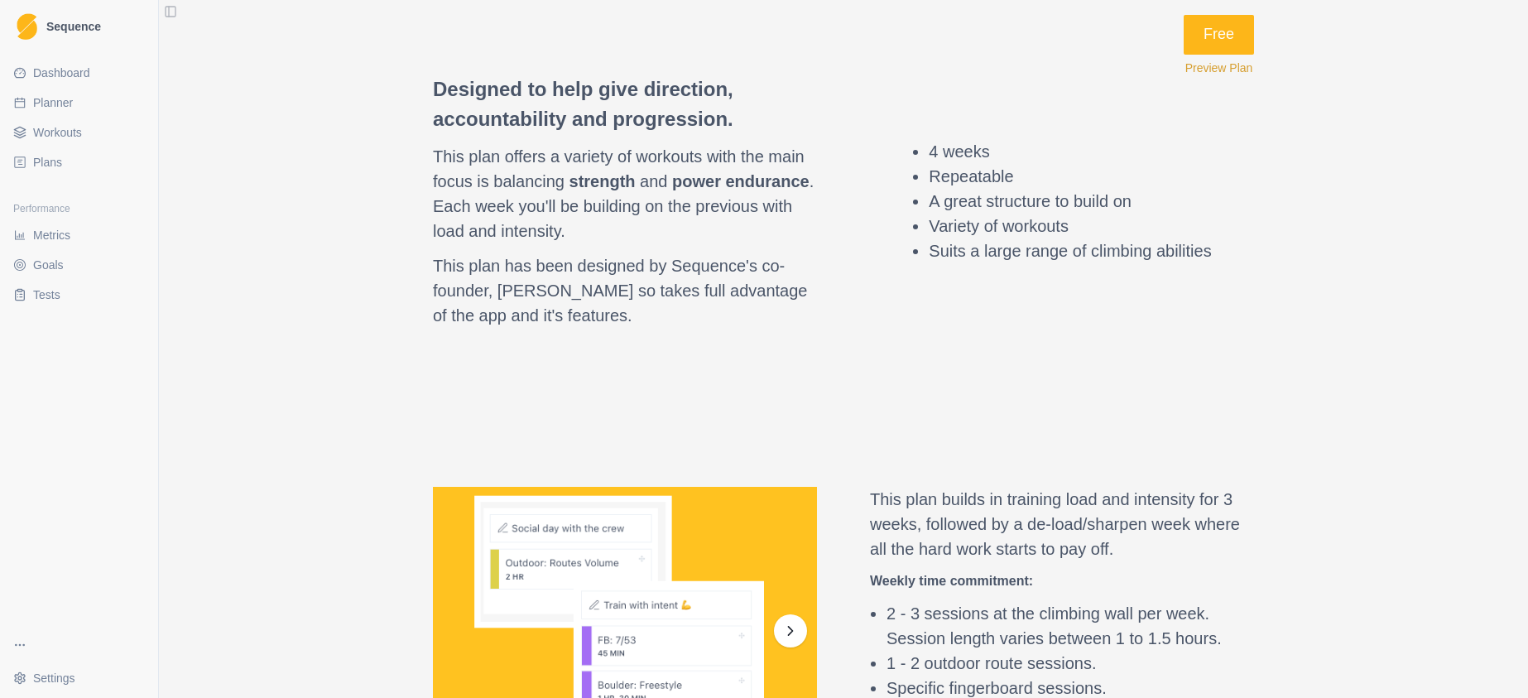
scroll to position [213, 0]
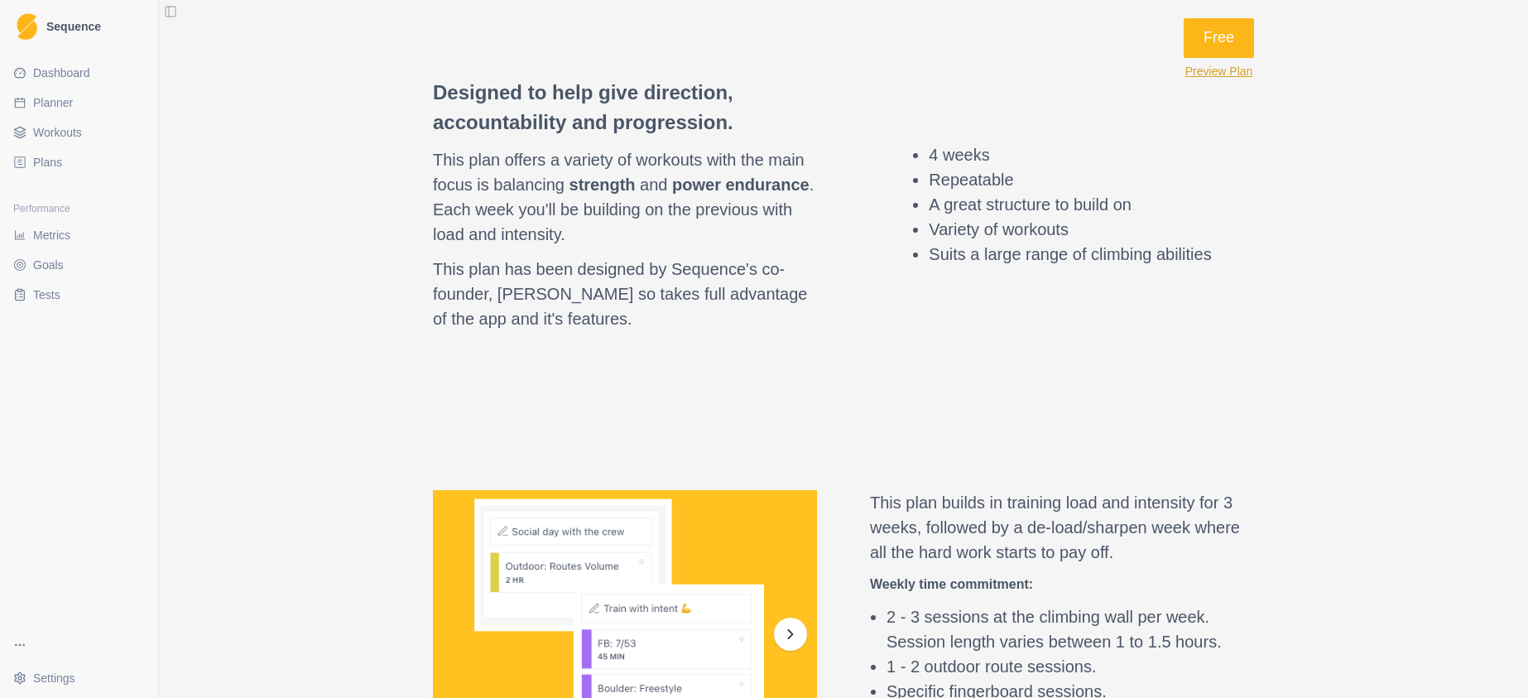
click at [1204, 74] on button "Preview Plan" at bounding box center [1219, 71] width 68 height 13
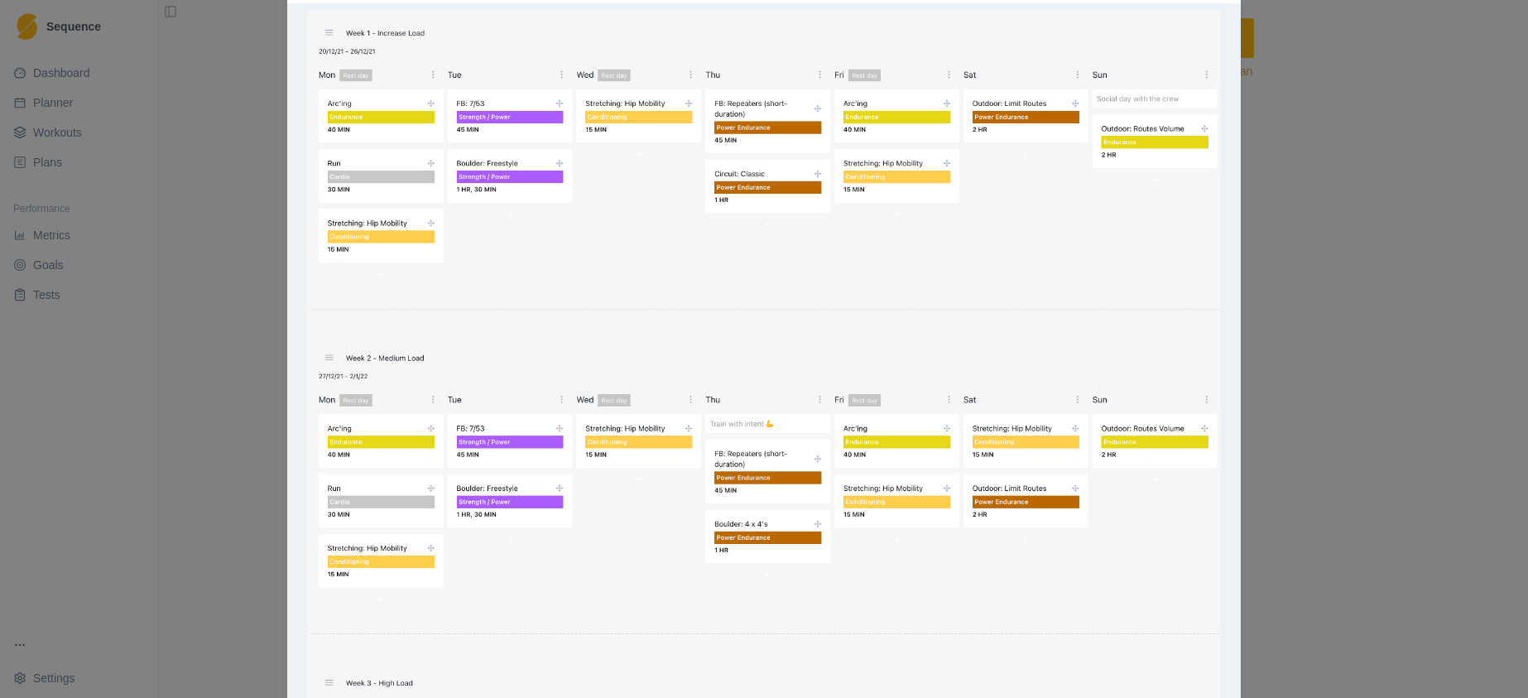
scroll to position [0, 0]
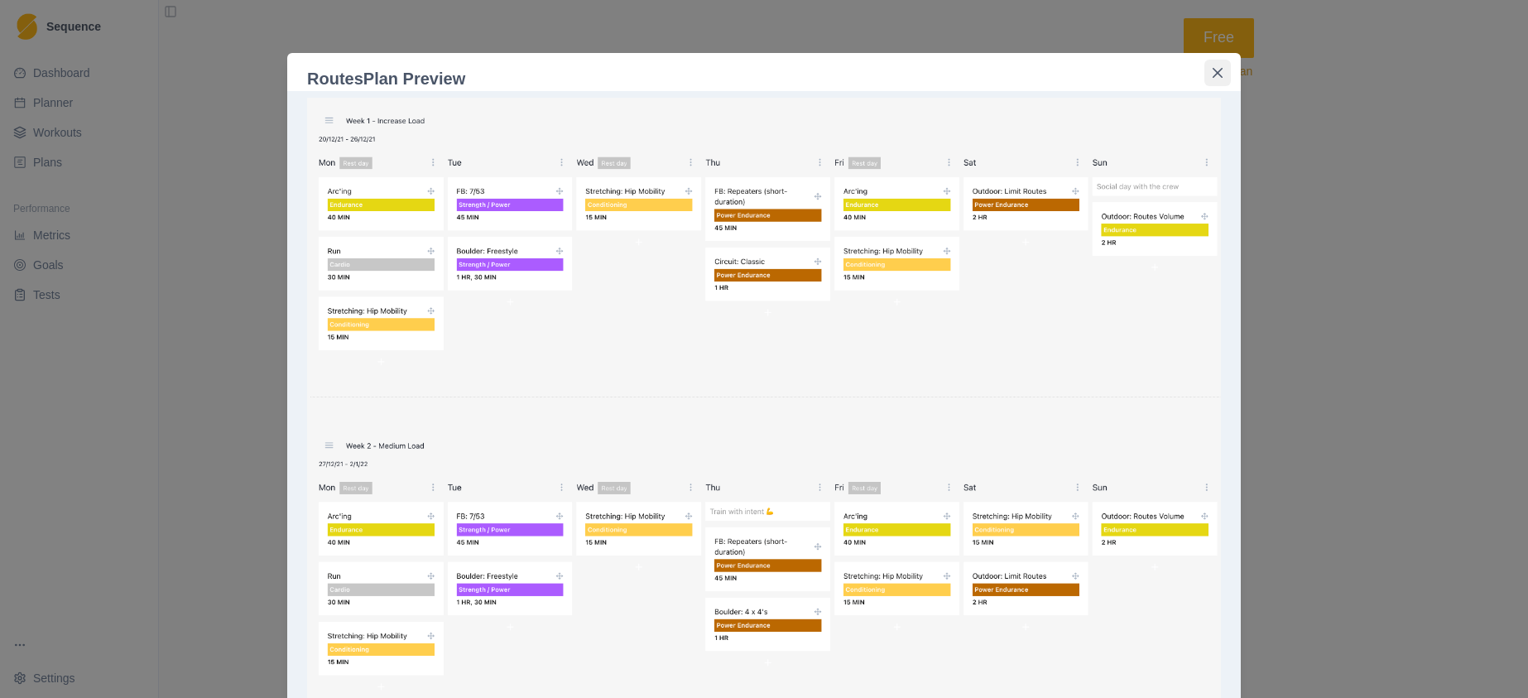
click at [1213, 73] on icon "Close" at bounding box center [1218, 73] width 10 height 10
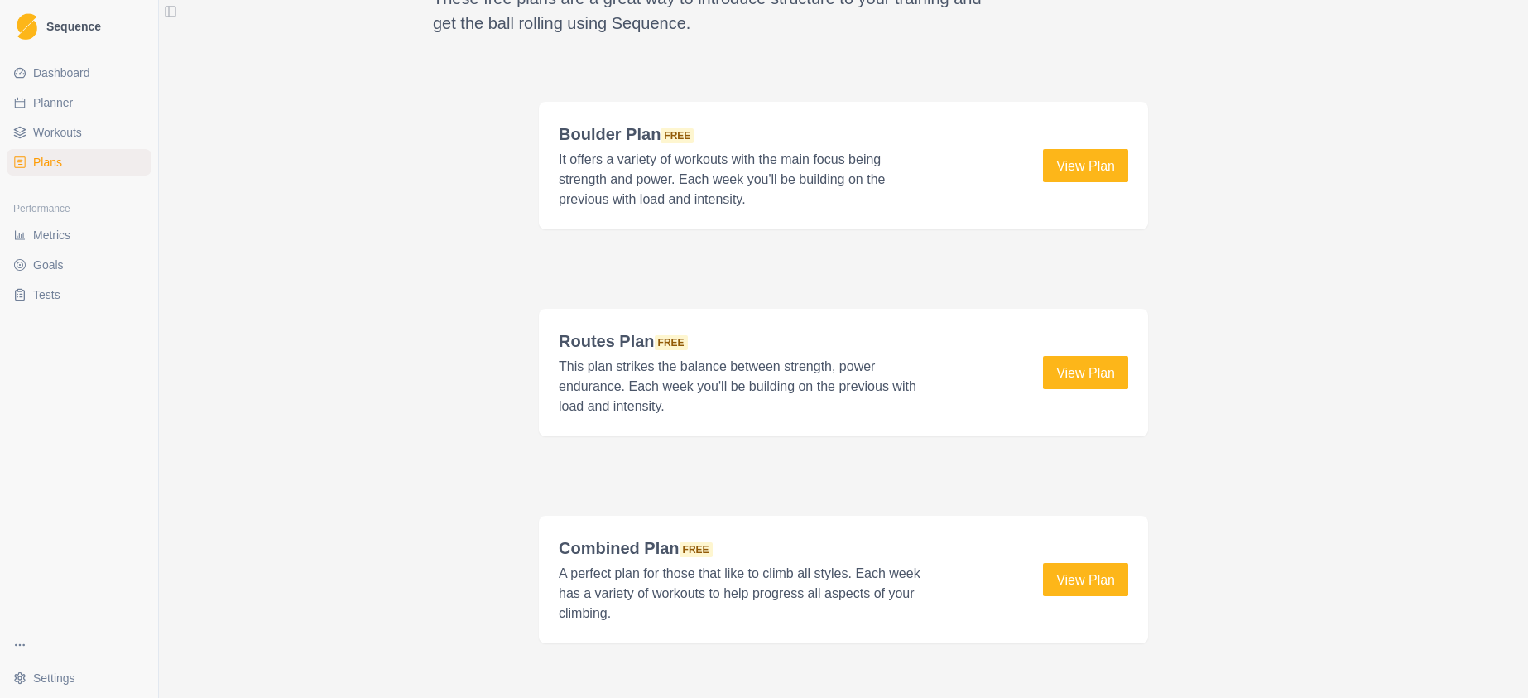
scroll to position [2214, 0]
click at [1064, 155] on link "View Plan" at bounding box center [1085, 167] width 85 height 33
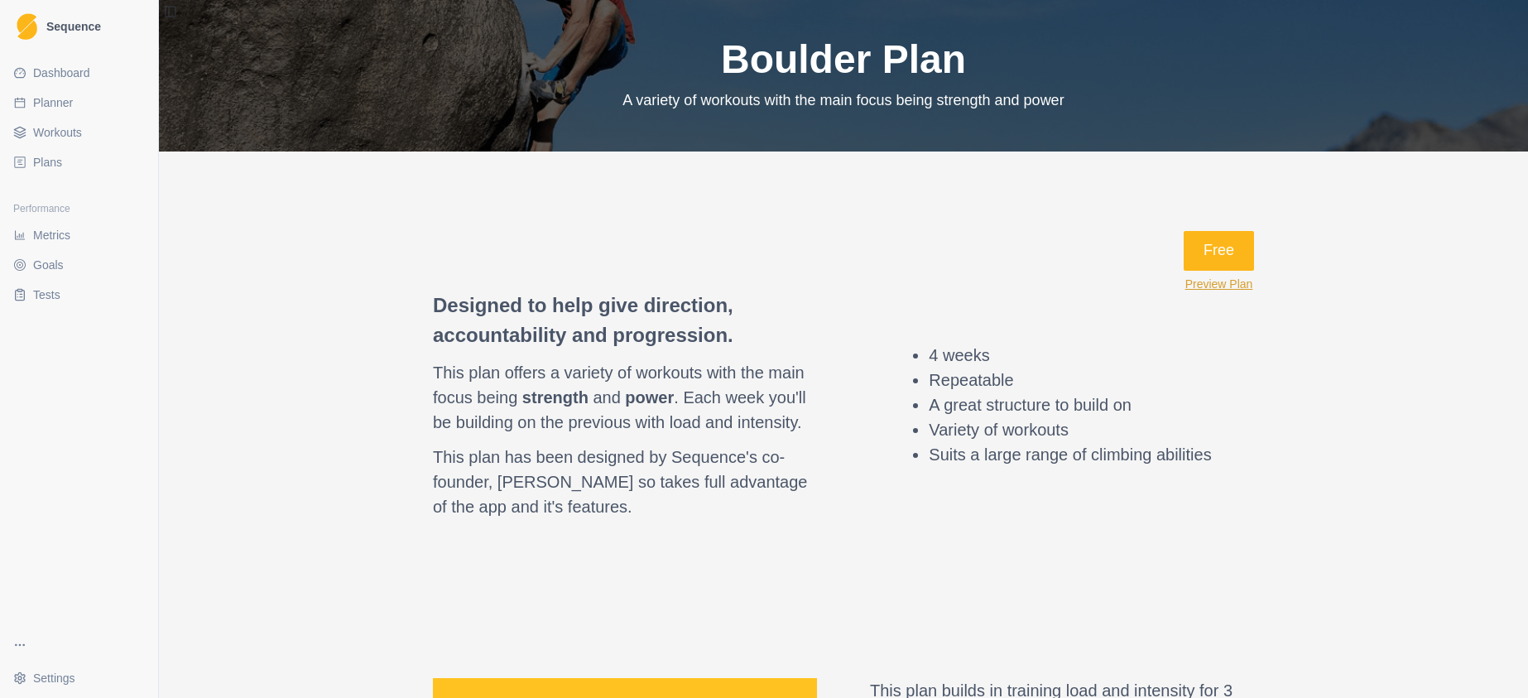
click at [1193, 287] on button "Preview Plan" at bounding box center [1219, 283] width 68 height 13
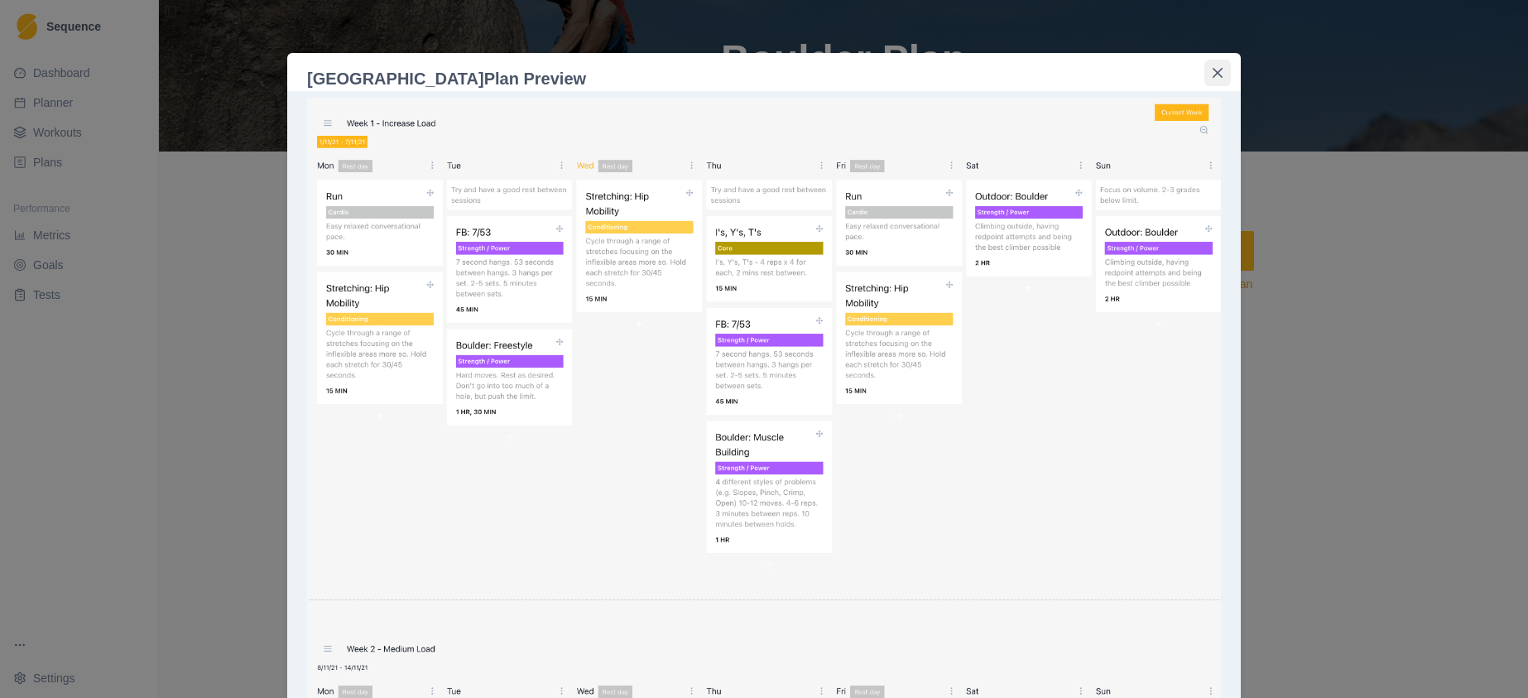
click at [1213, 73] on icon "Close" at bounding box center [1218, 73] width 10 height 10
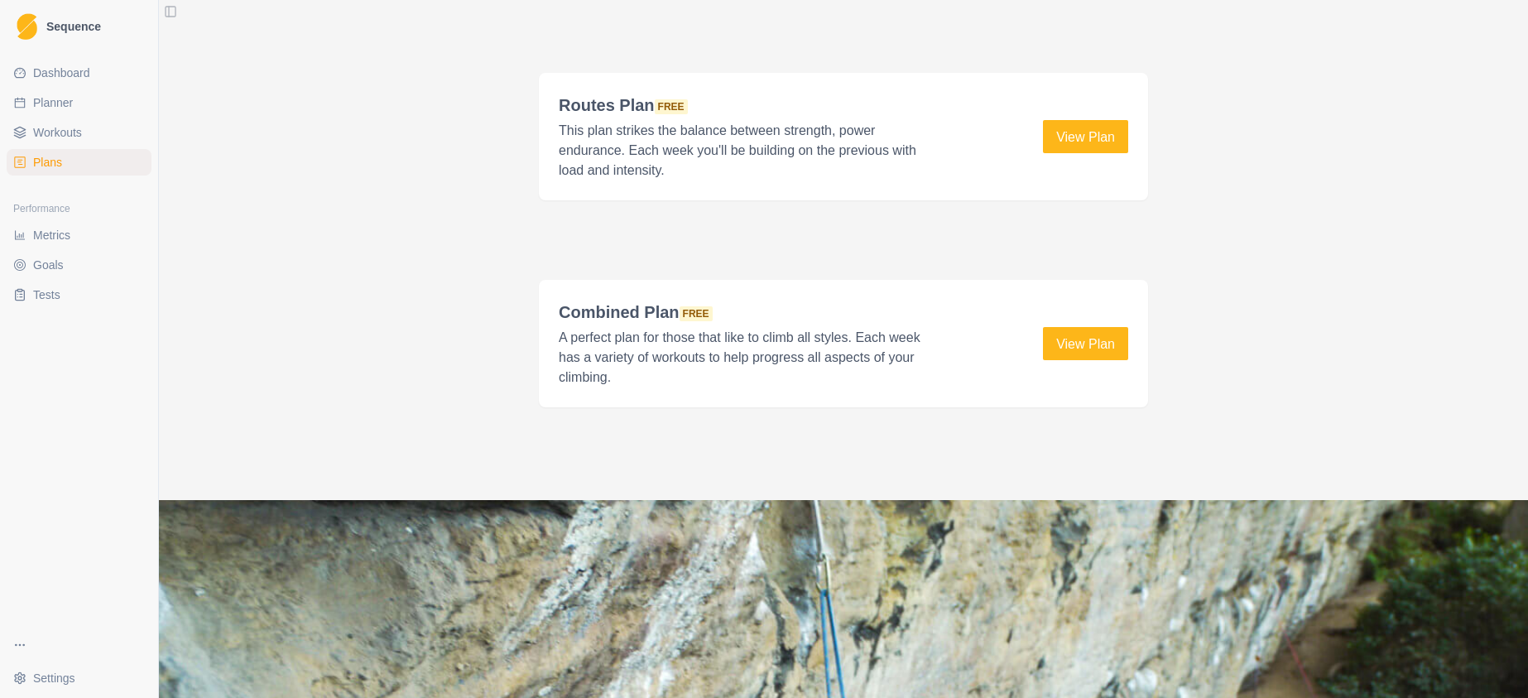
scroll to position [2505, 0]
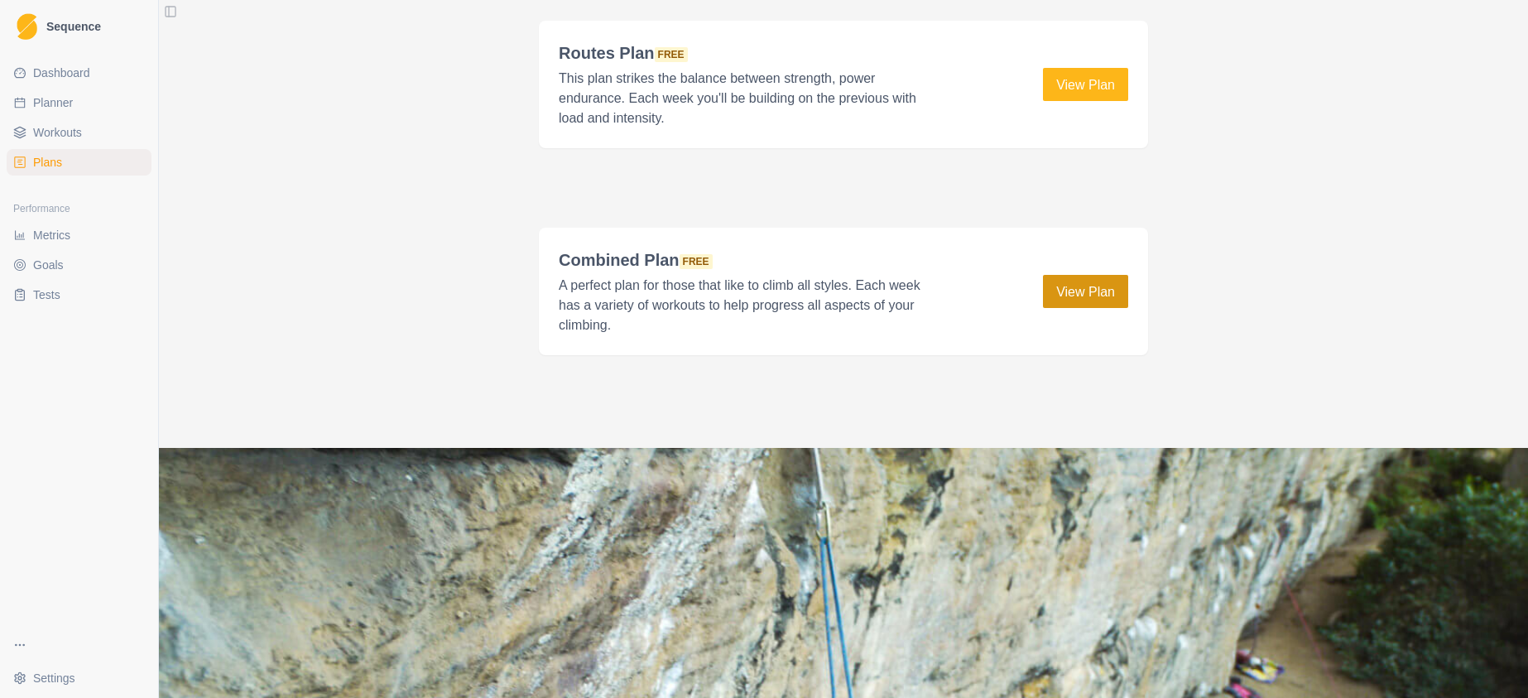
click at [1089, 289] on link "View Plan" at bounding box center [1085, 291] width 85 height 33
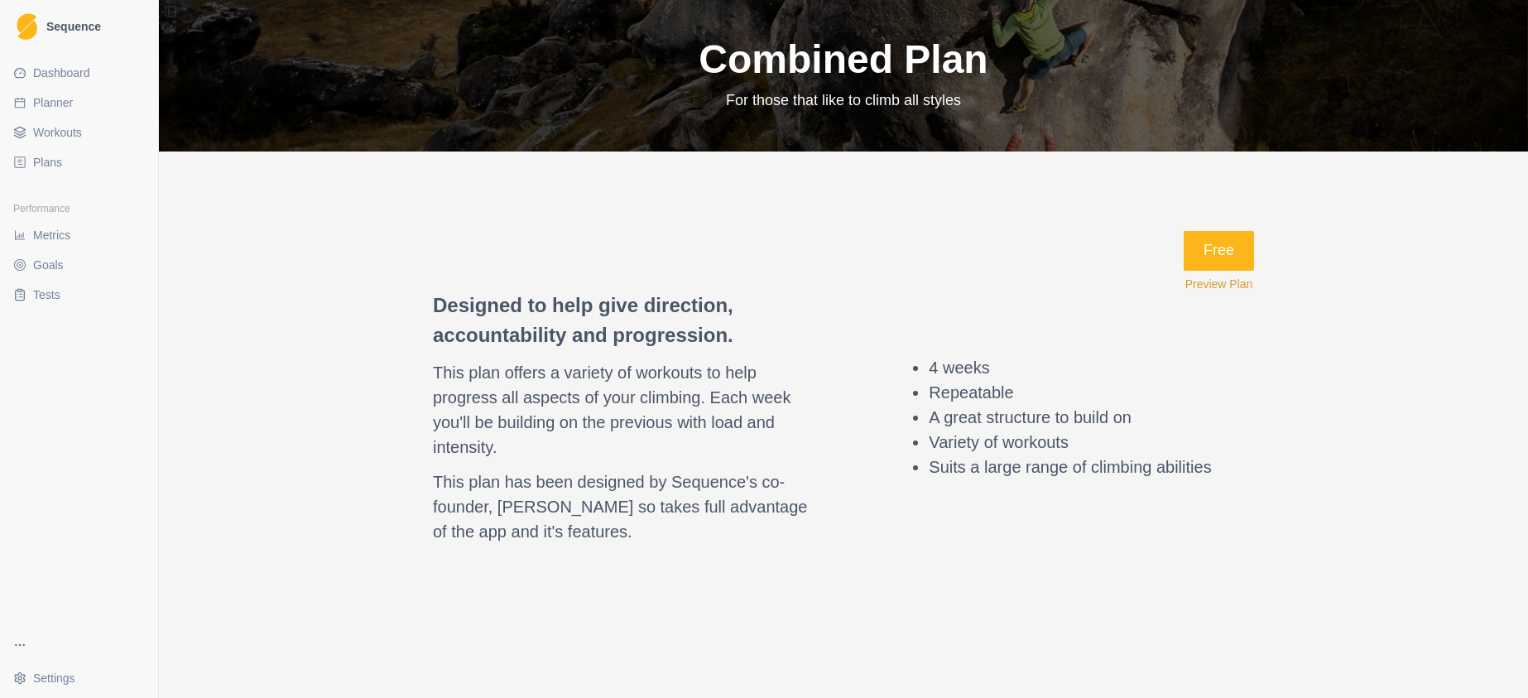
click at [48, 72] on span "Dashboard" at bounding box center [61, 73] width 57 height 17
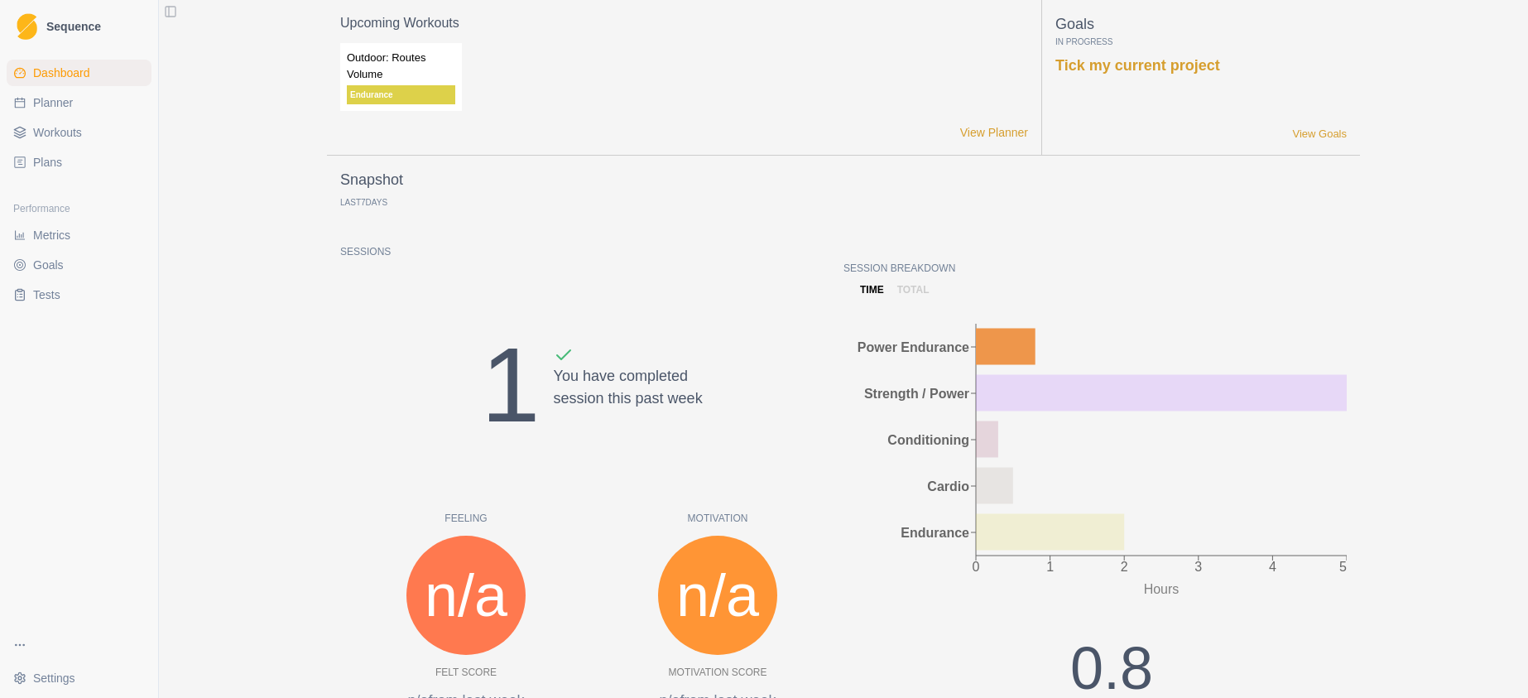
click at [50, 100] on span "Planner" at bounding box center [53, 102] width 40 height 17
select select "month"
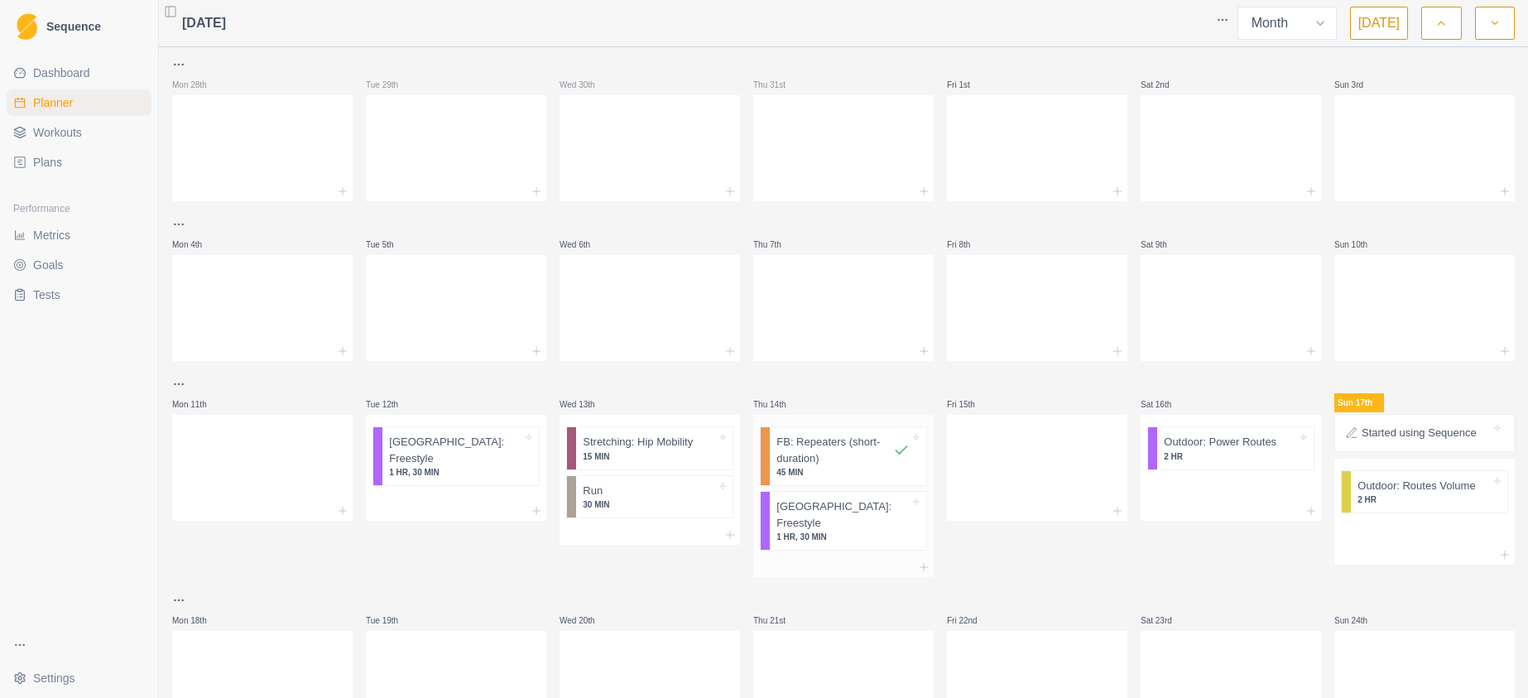
click at [815, 464] on p "FB: Repeaters (short-duration)" at bounding box center [834, 450] width 117 height 32
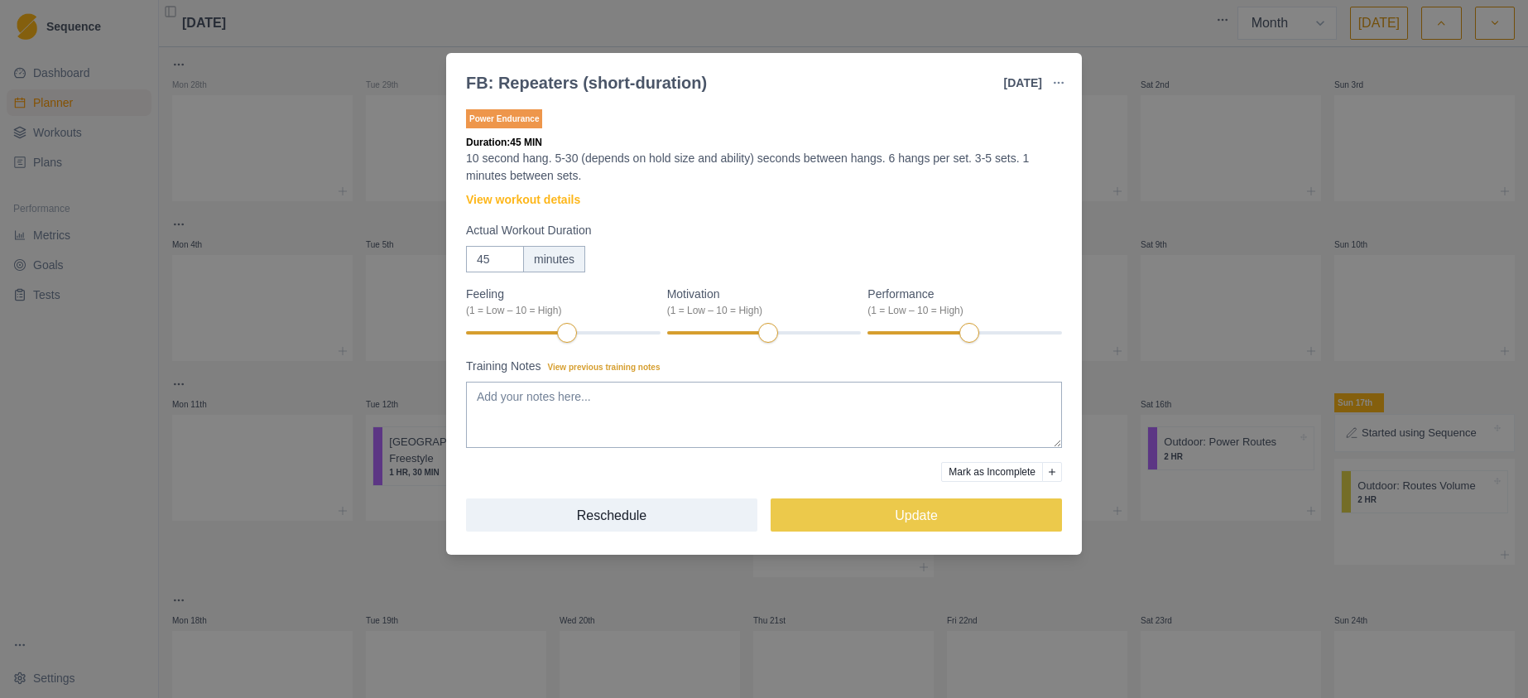
click at [985, 471] on button "Mark as Incomplete" at bounding box center [992, 472] width 102 height 20
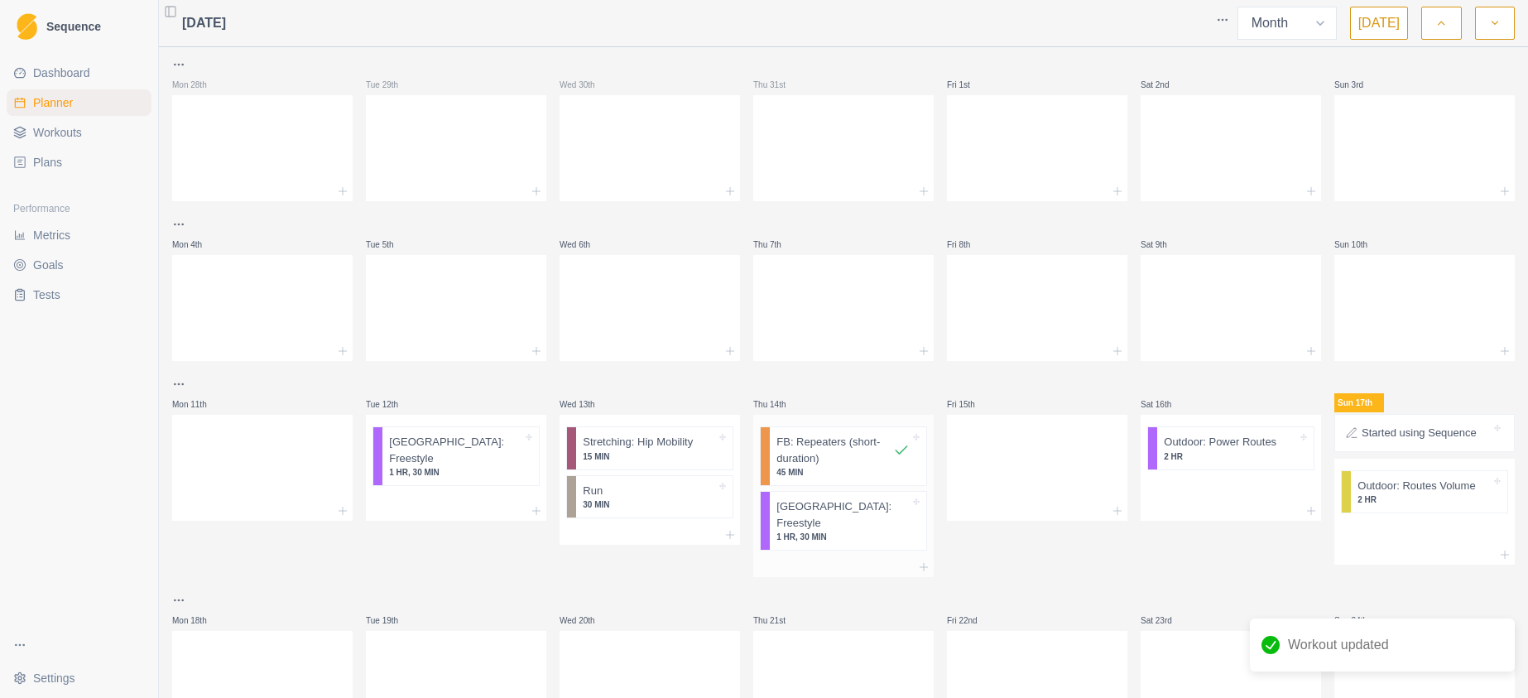
click at [834, 463] on p "FB: Repeaters (short-duration)" at bounding box center [834, 450] width 117 height 32
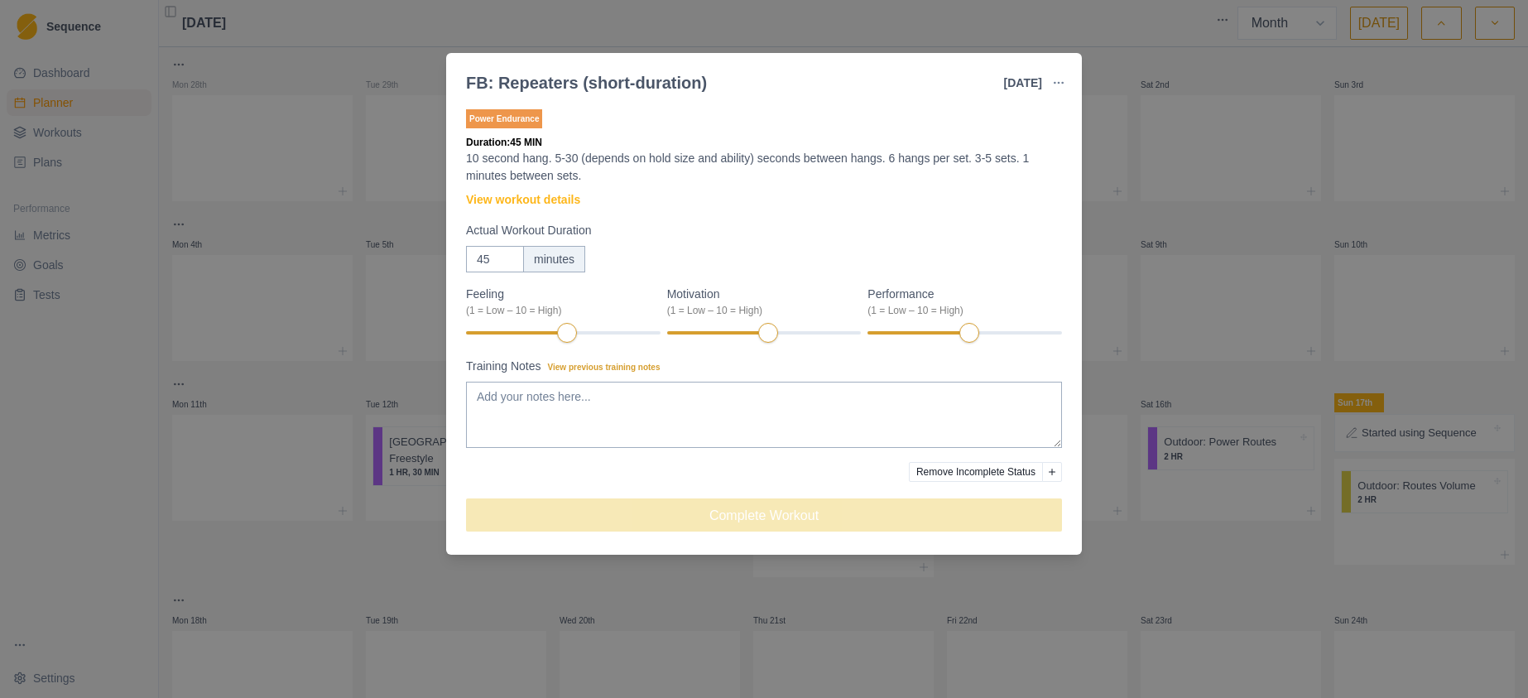
click at [1051, 473] on icon "Add reason" at bounding box center [1052, 472] width 7 height 7
select select "no_reason"
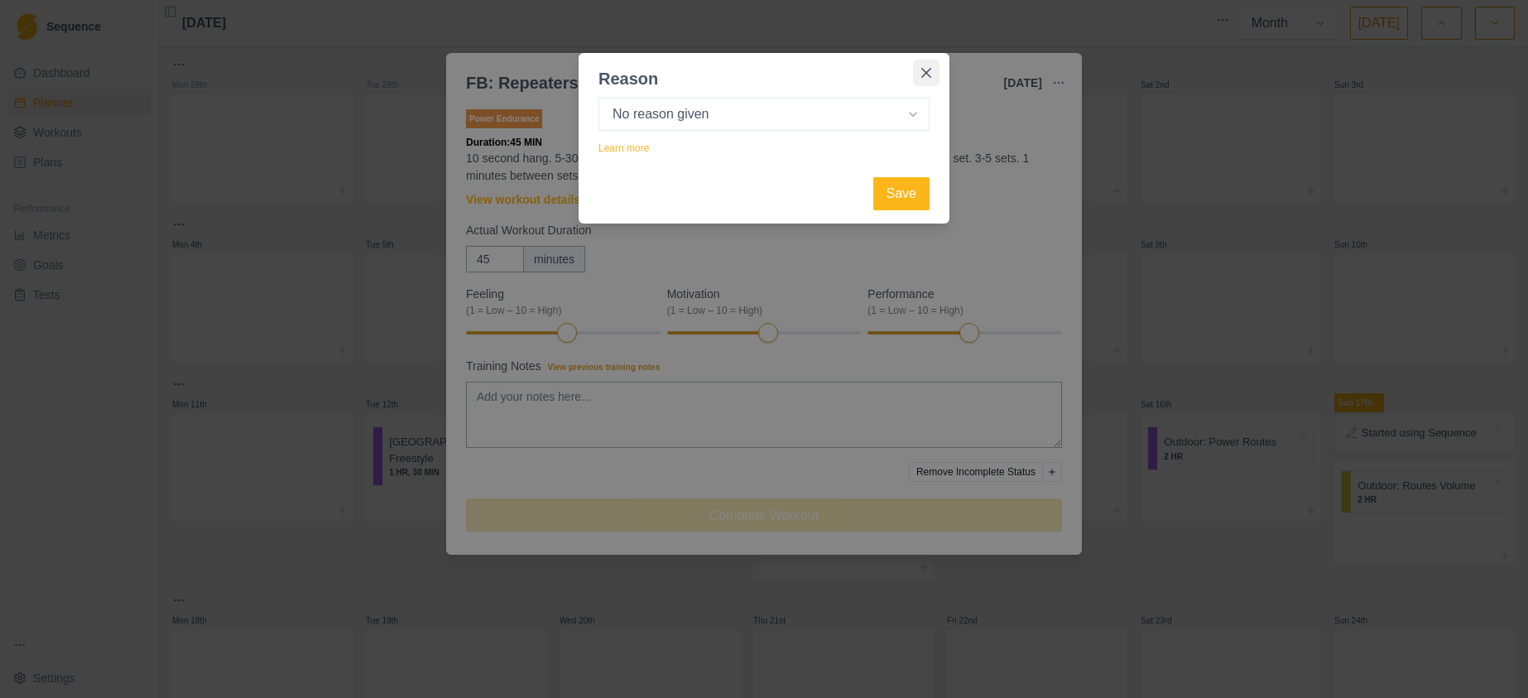
drag, startPoint x: 916, startPoint y: 114, endPoint x: 930, endPoint y: 75, distance: 42.2
click at [930, 75] on section "Reason Select your reason No reason given Not motivated Not recovered Not enoug…" at bounding box center [764, 138] width 371 height 171
click at [930, 75] on icon "Close" at bounding box center [926, 73] width 10 height 10
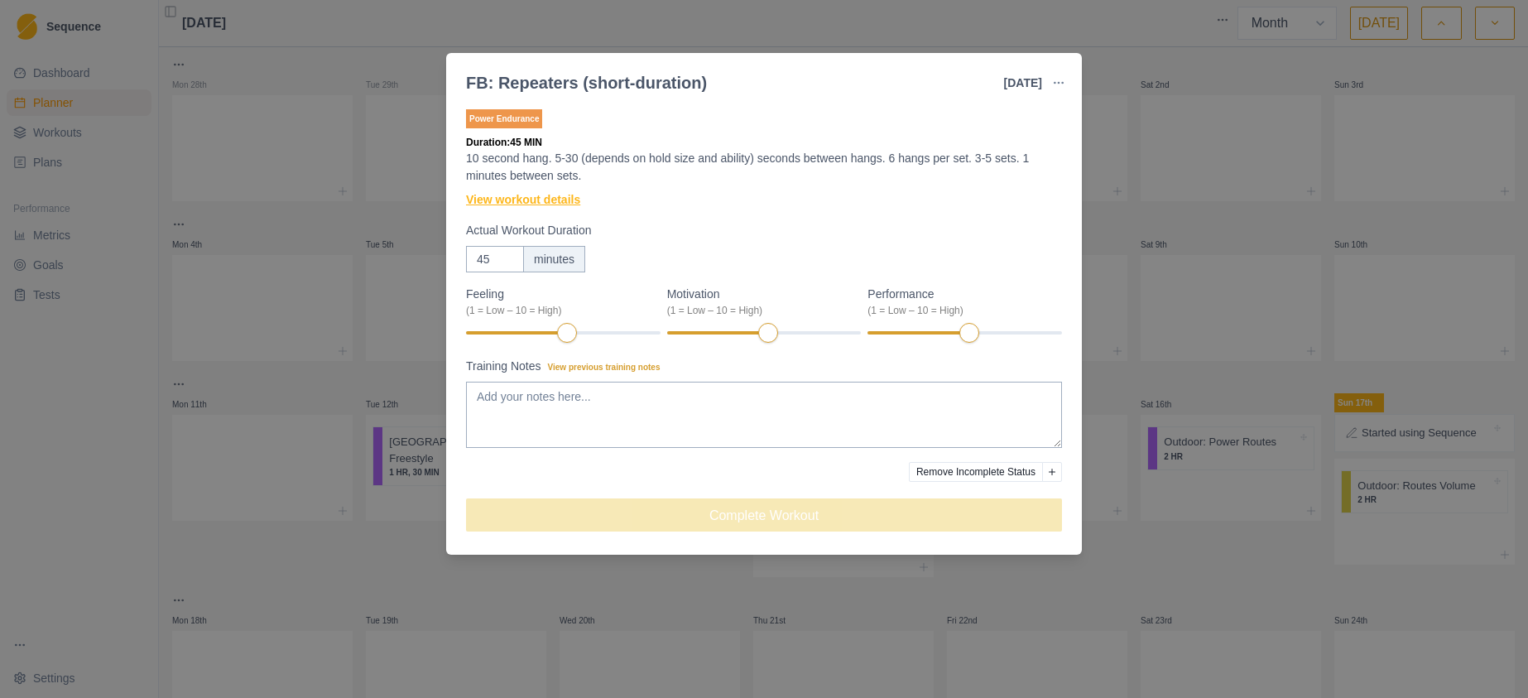
click at [545, 195] on link "View workout details" at bounding box center [523, 199] width 114 height 17
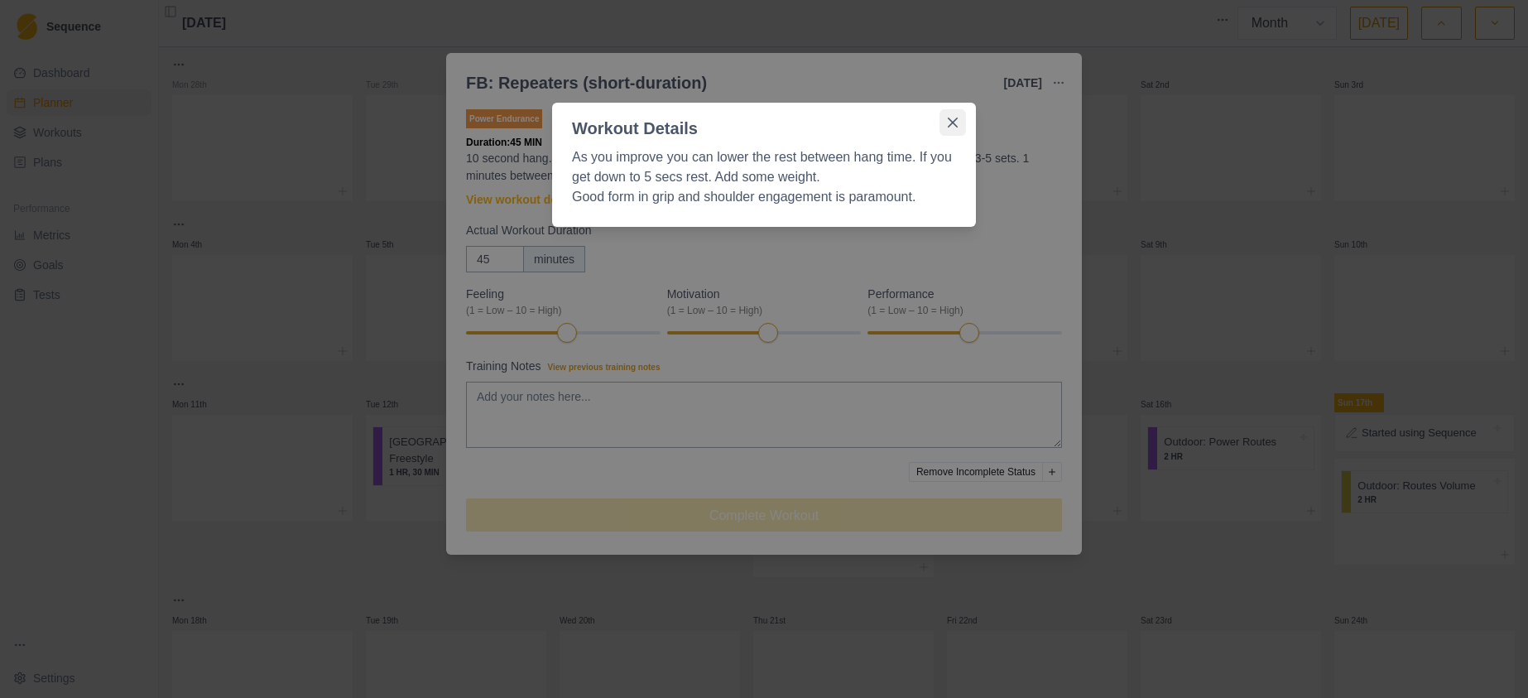
click at [953, 118] on icon "Close" at bounding box center [953, 123] width 10 height 10
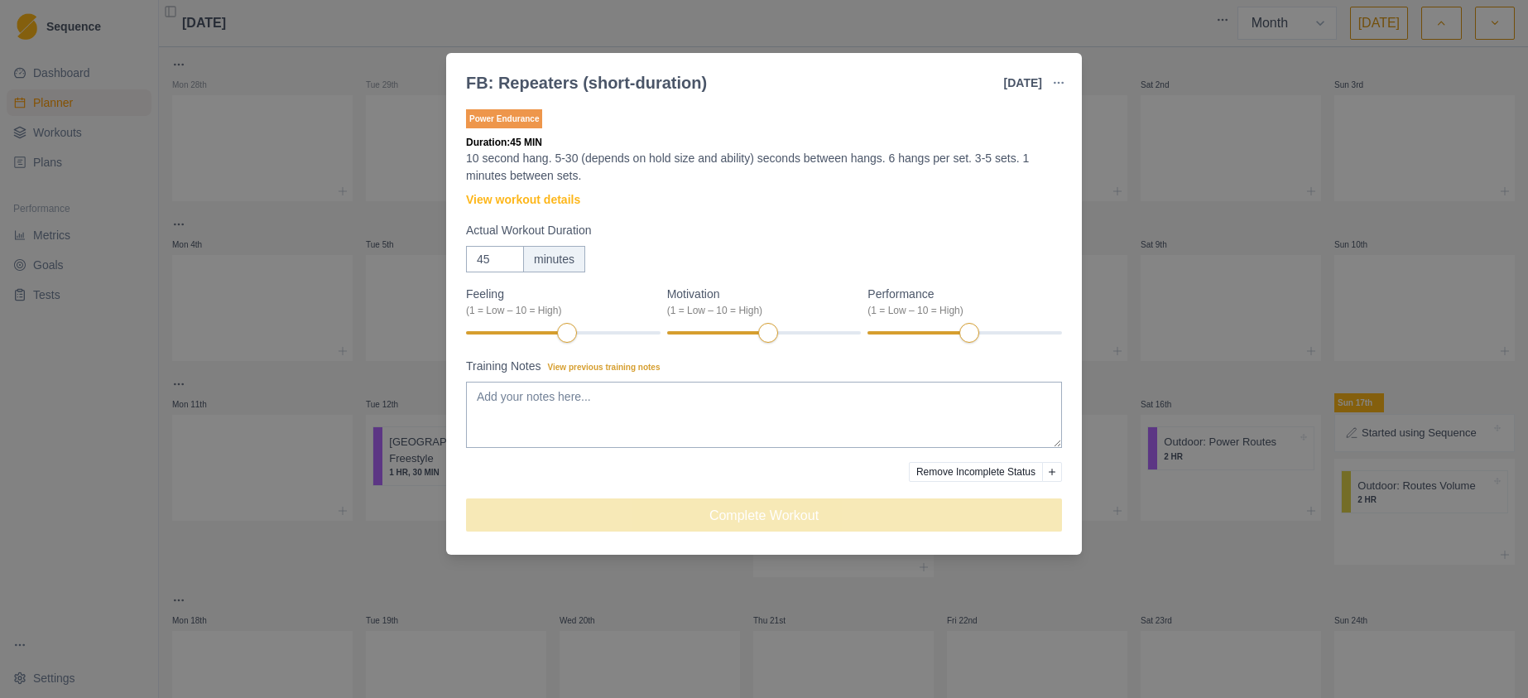
click at [1134, 28] on div "FB: Repeaters (short-duration) [DATE] Link To Goal View Workout Metrics Edit Or…" at bounding box center [764, 349] width 1528 height 698
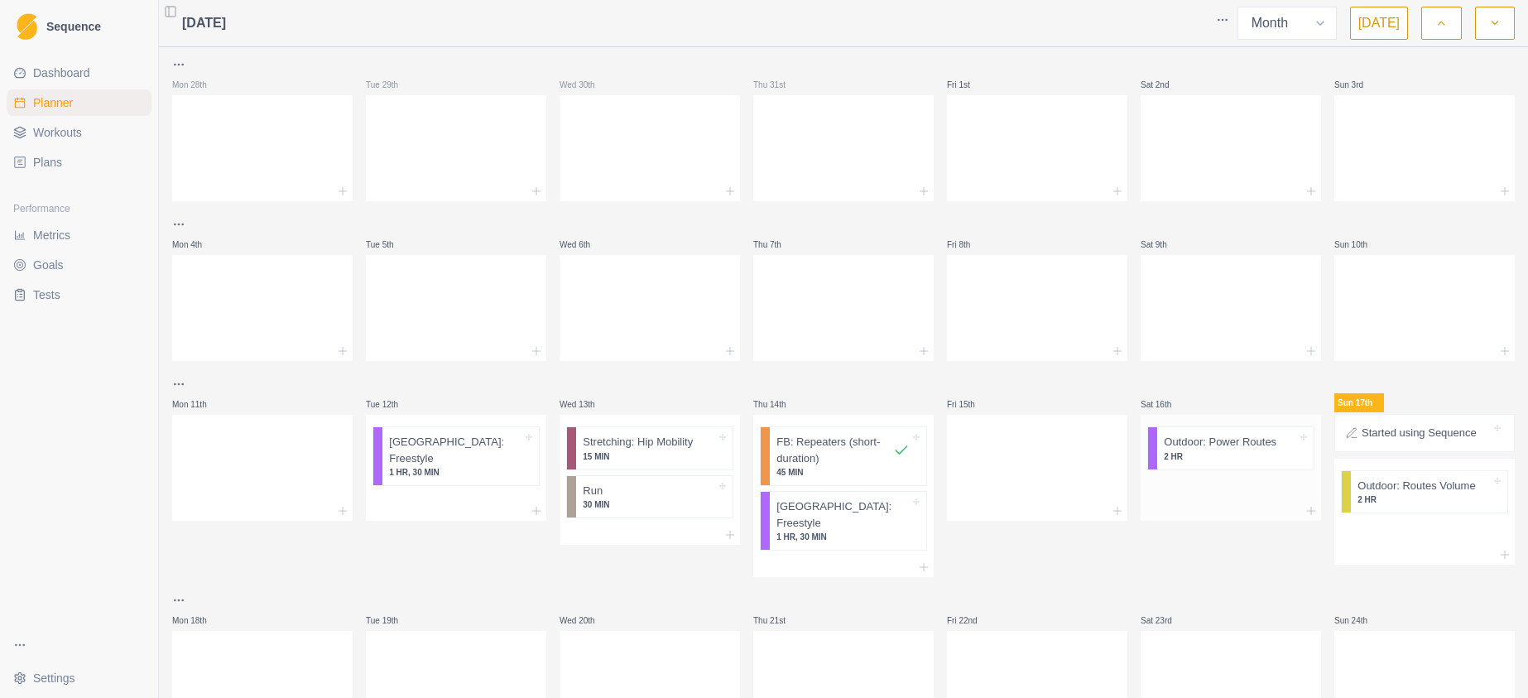
click at [1190, 453] on p "2 HR" at bounding box center [1230, 456] width 133 height 12
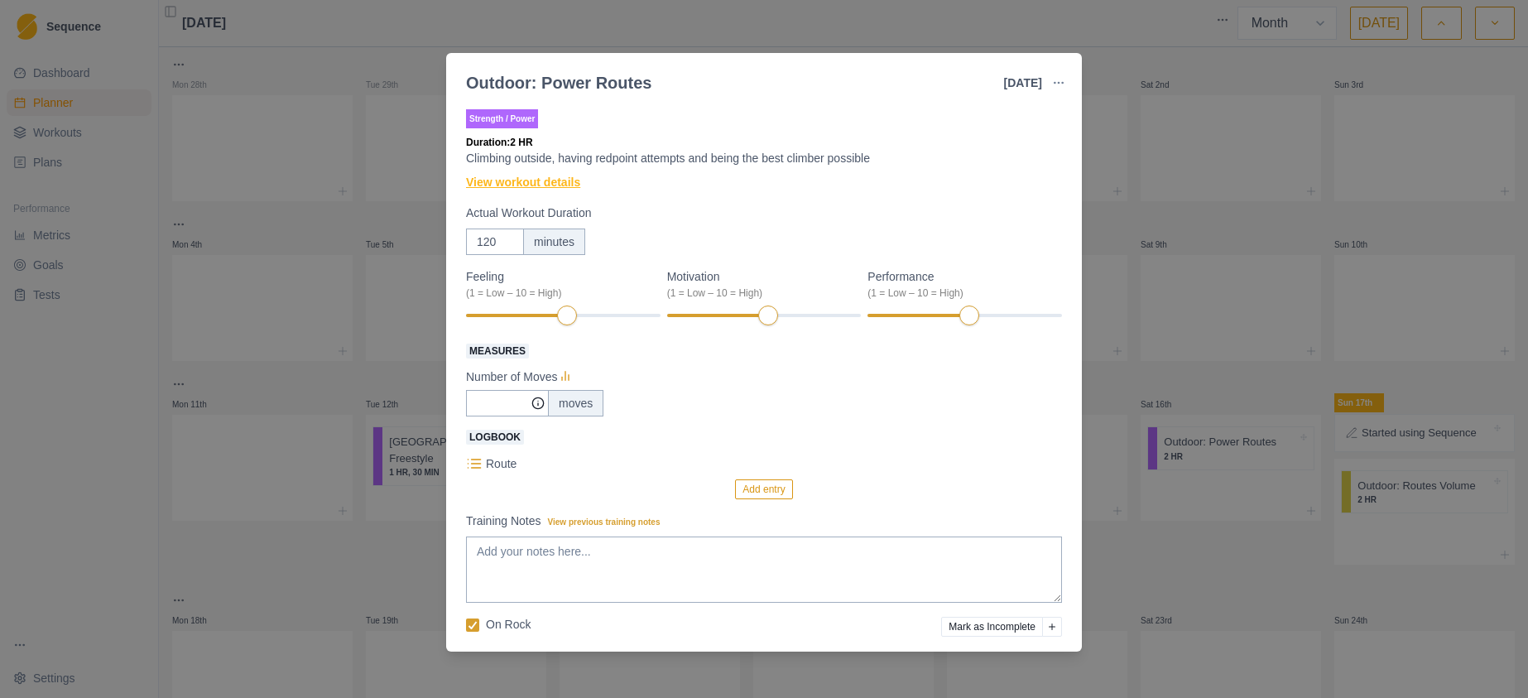
click at [517, 179] on link "View workout details" at bounding box center [523, 182] width 114 height 17
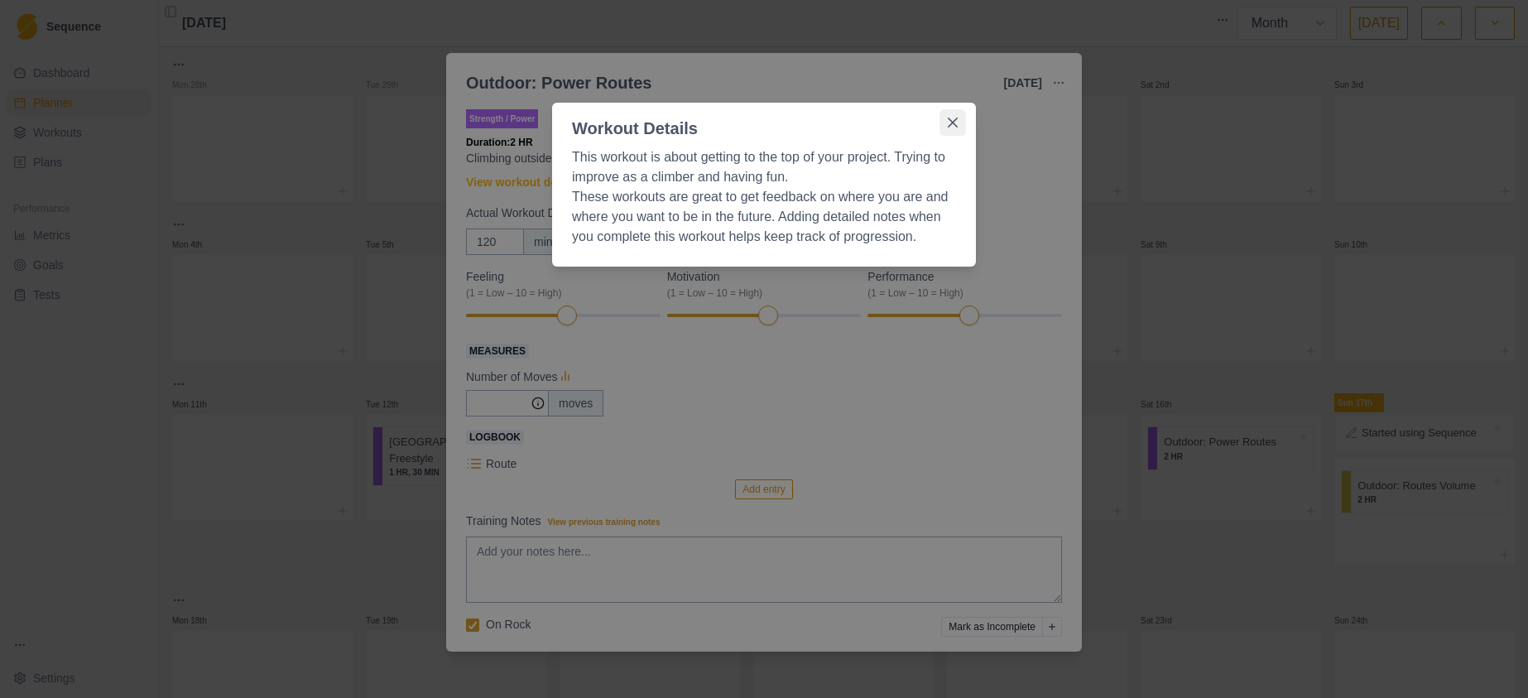
click at [952, 121] on icon "Close" at bounding box center [953, 123] width 10 height 10
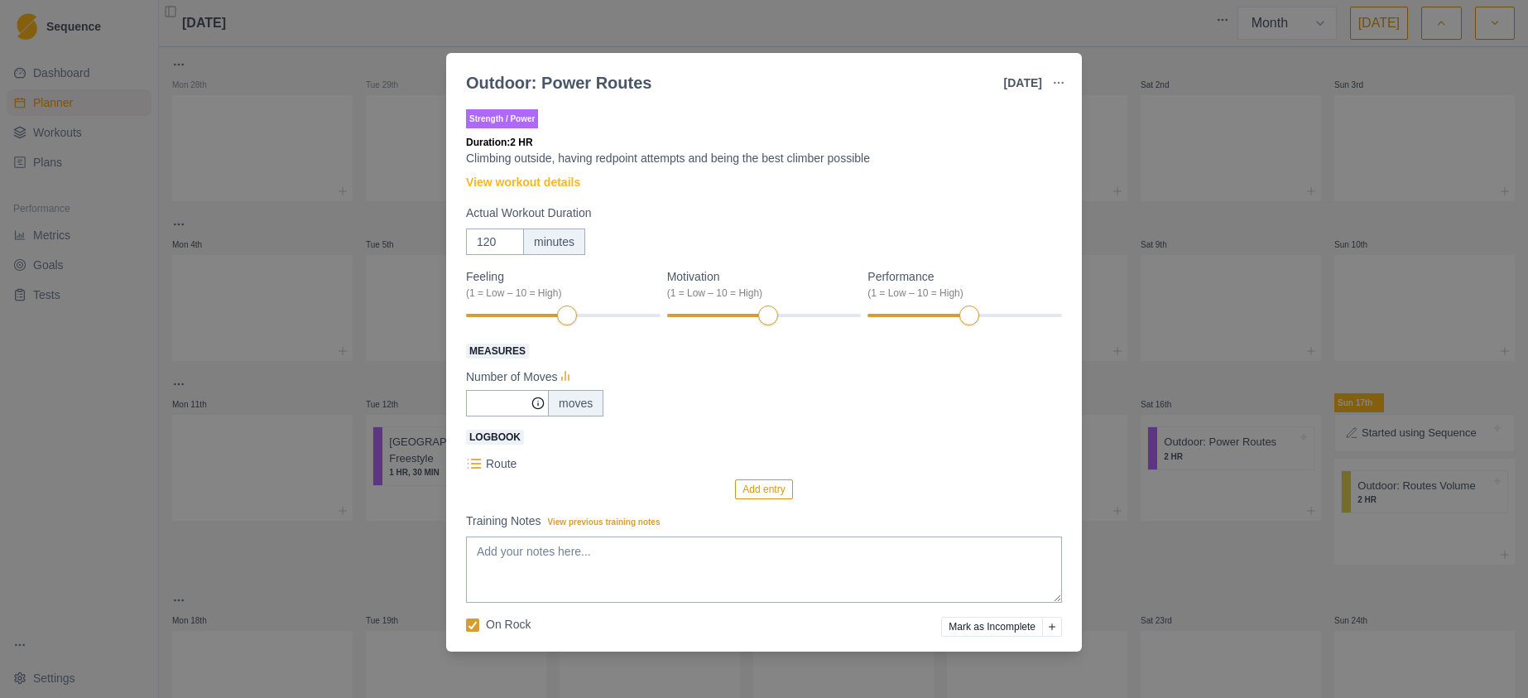
click at [621, 13] on div "Outdoor: Power Routes [DATE] Link To Goal View Workout Metrics Edit Original Wo…" at bounding box center [764, 349] width 1528 height 698
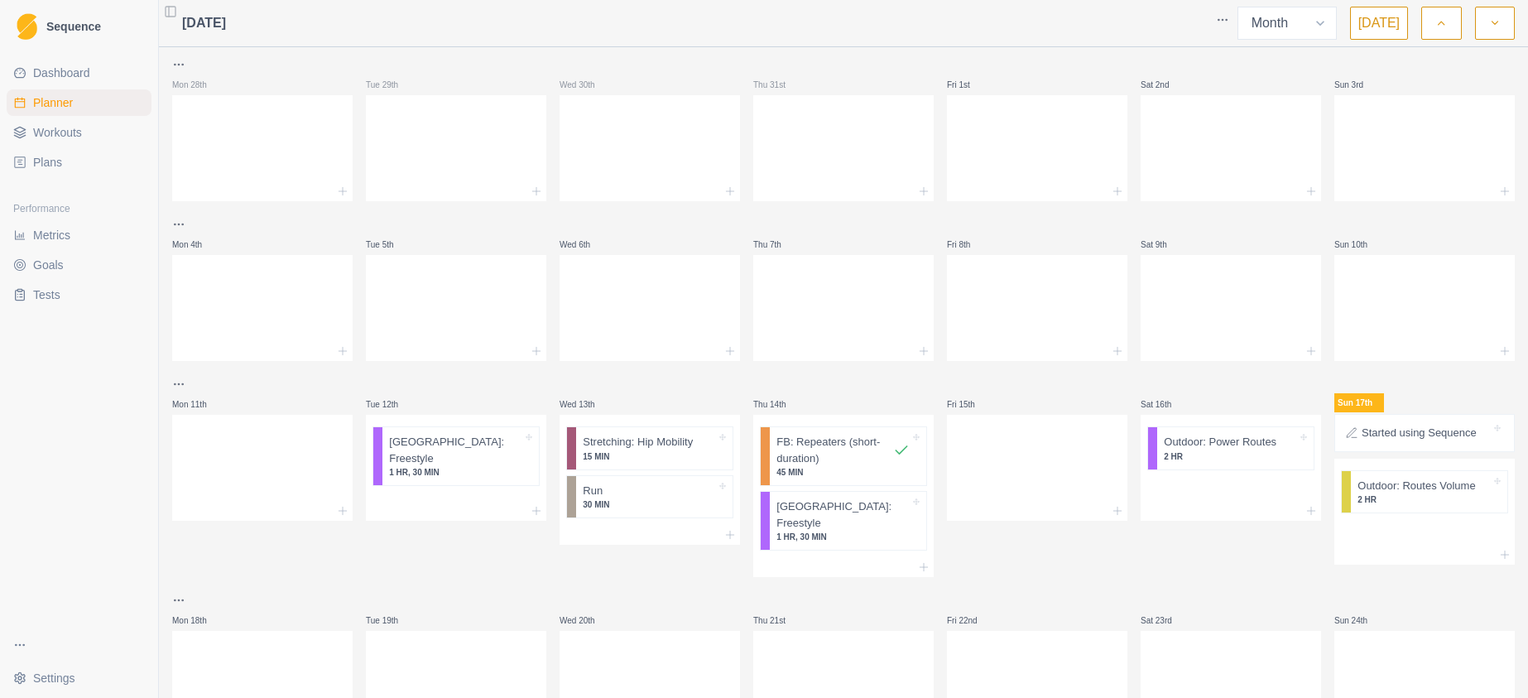
click at [47, 162] on span "Plans" at bounding box center [47, 162] width 29 height 17
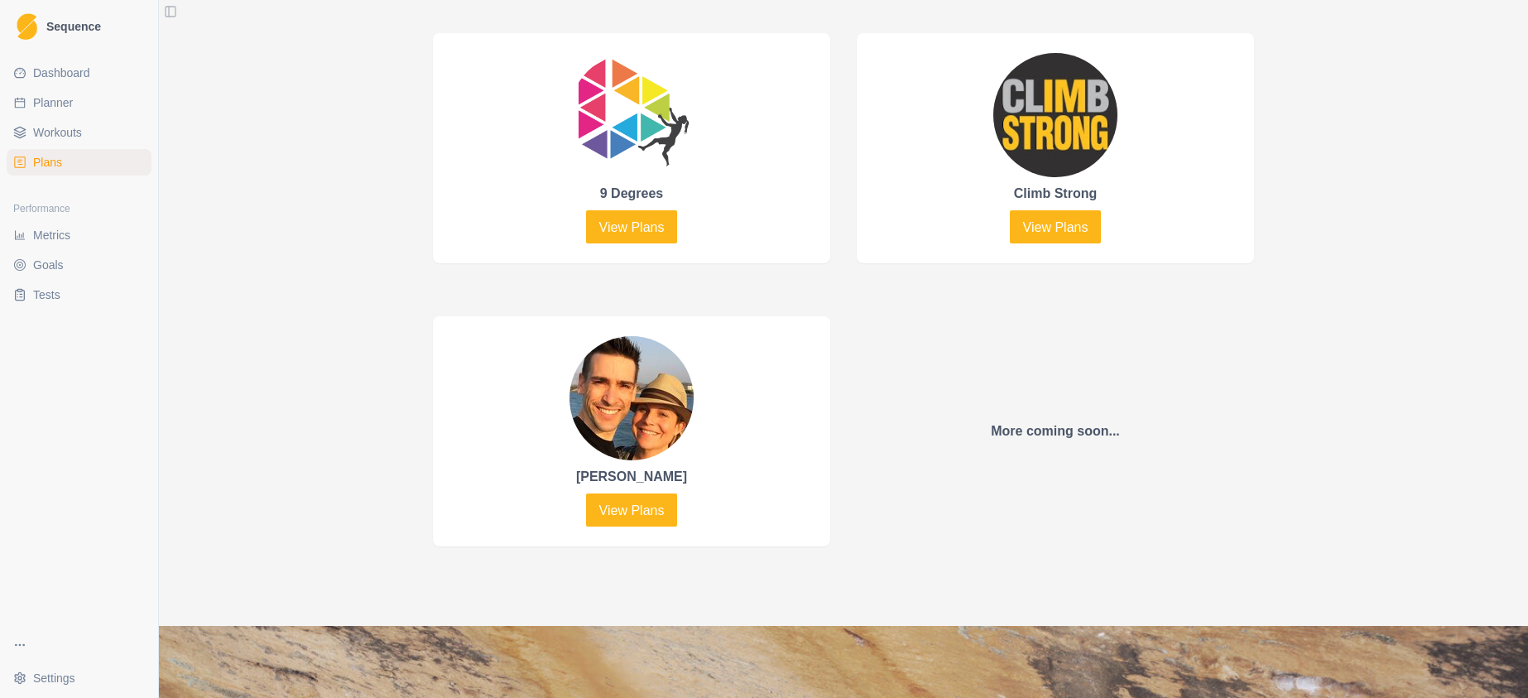
scroll to position [835, 0]
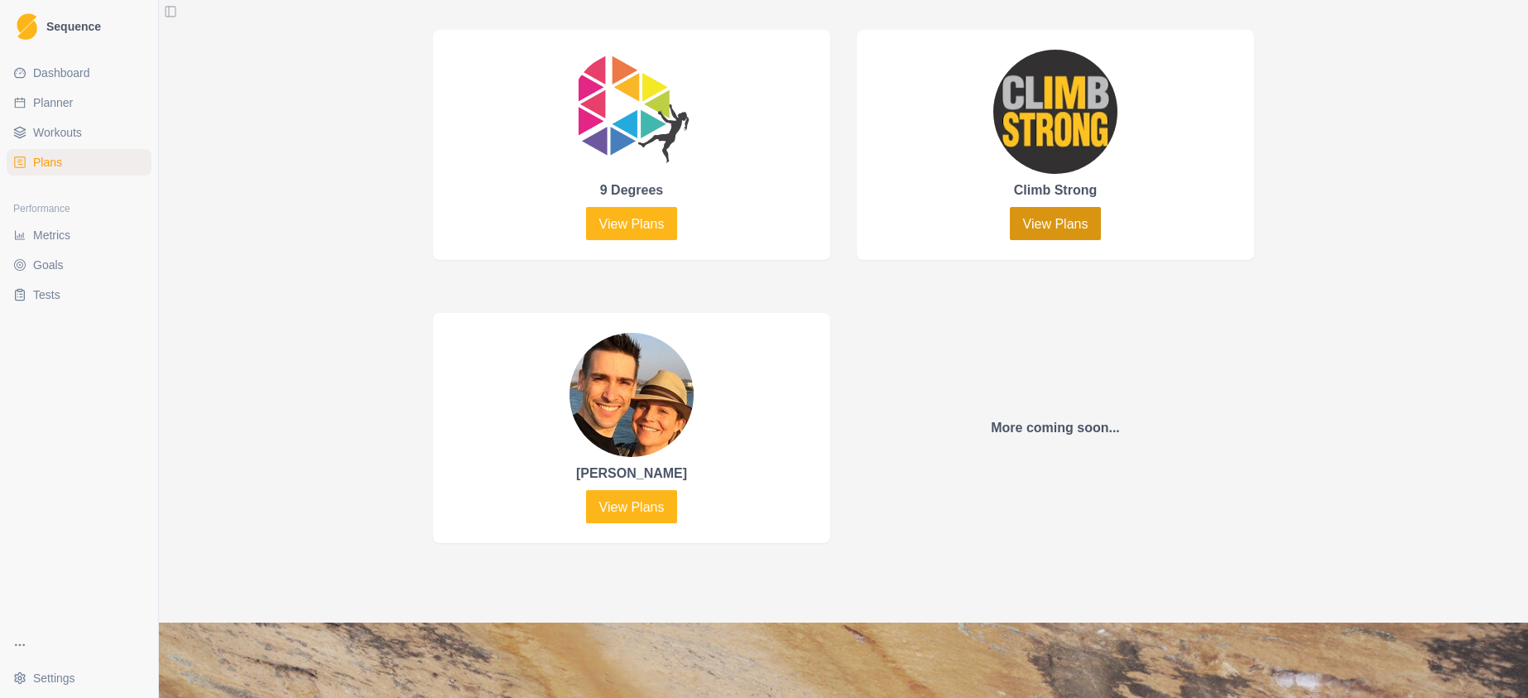
click at [1045, 217] on link "View Plans" at bounding box center [1056, 223] width 92 height 33
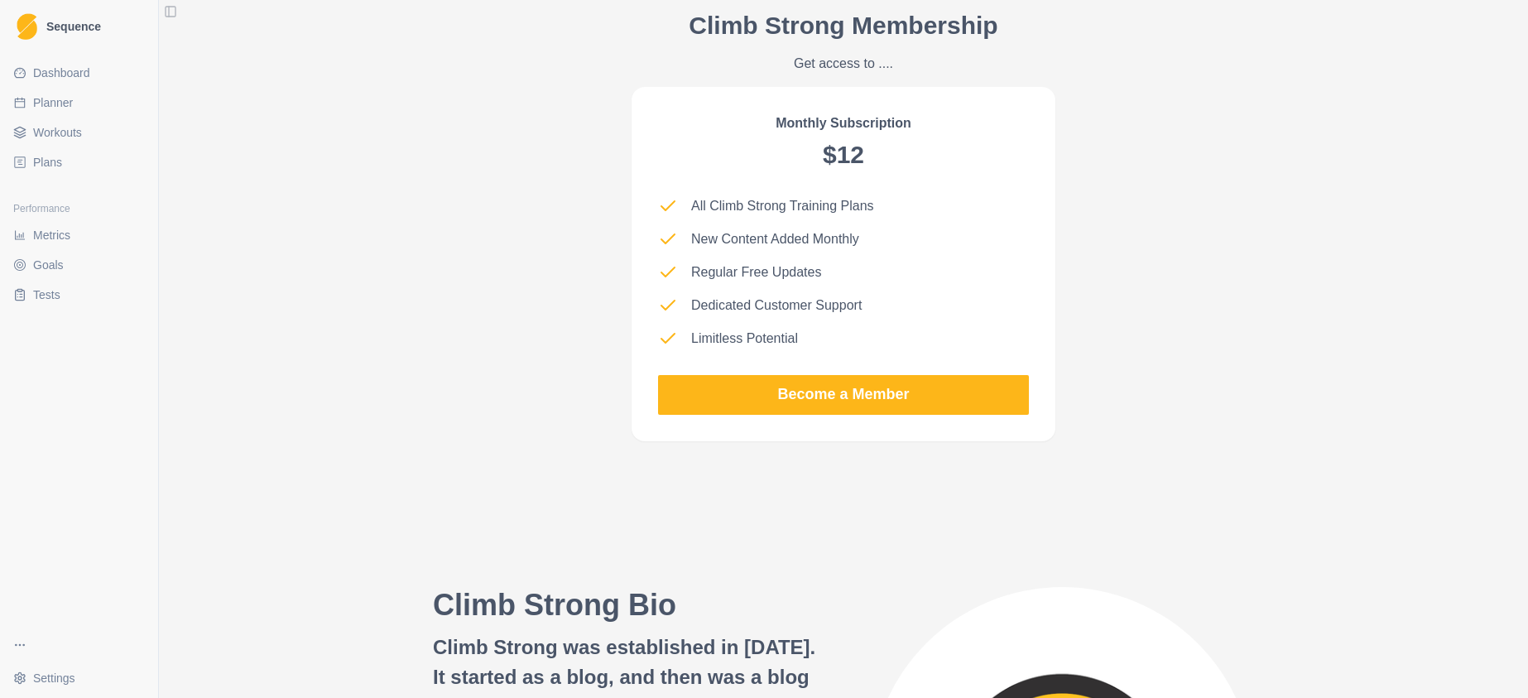
scroll to position [1513, 0]
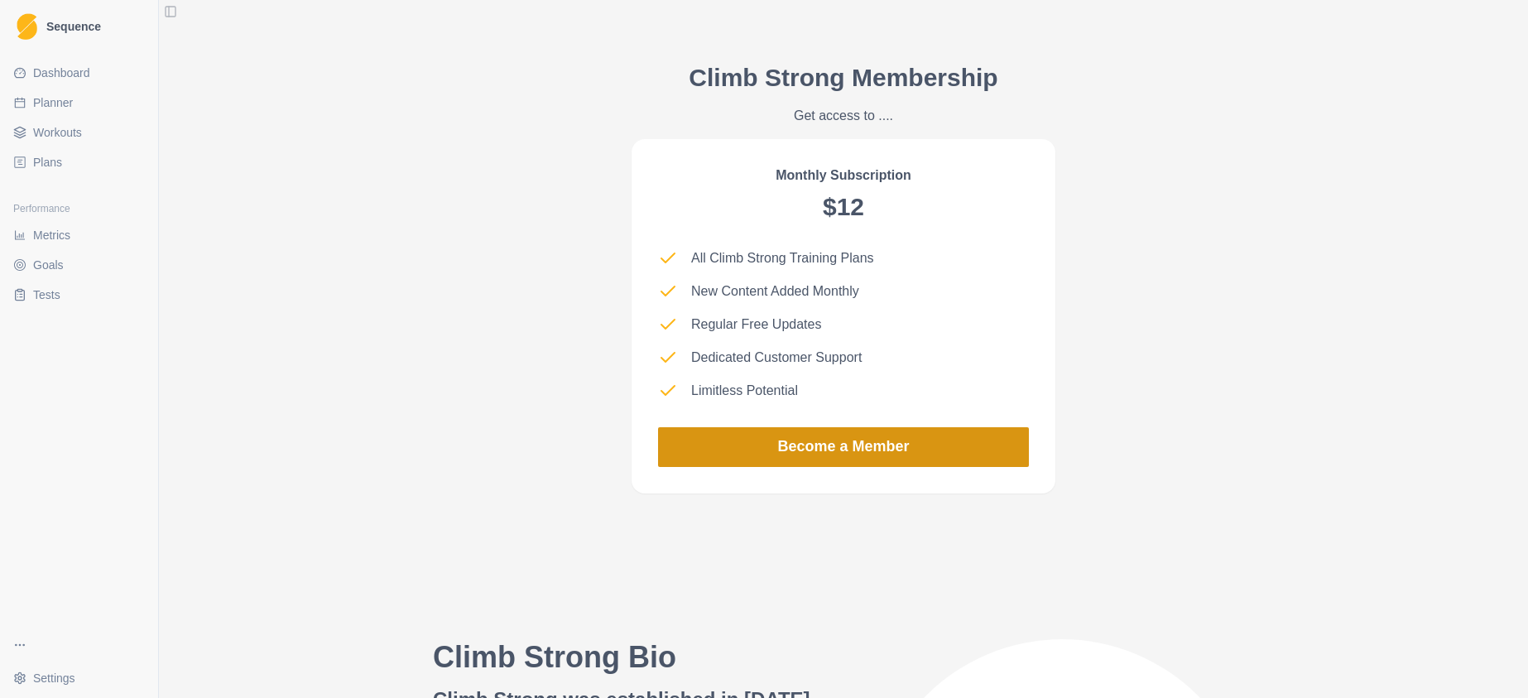
click at [758, 435] on link "Become a Member" at bounding box center [843, 447] width 371 height 40
